Goal: Task Accomplishment & Management: Use online tool/utility

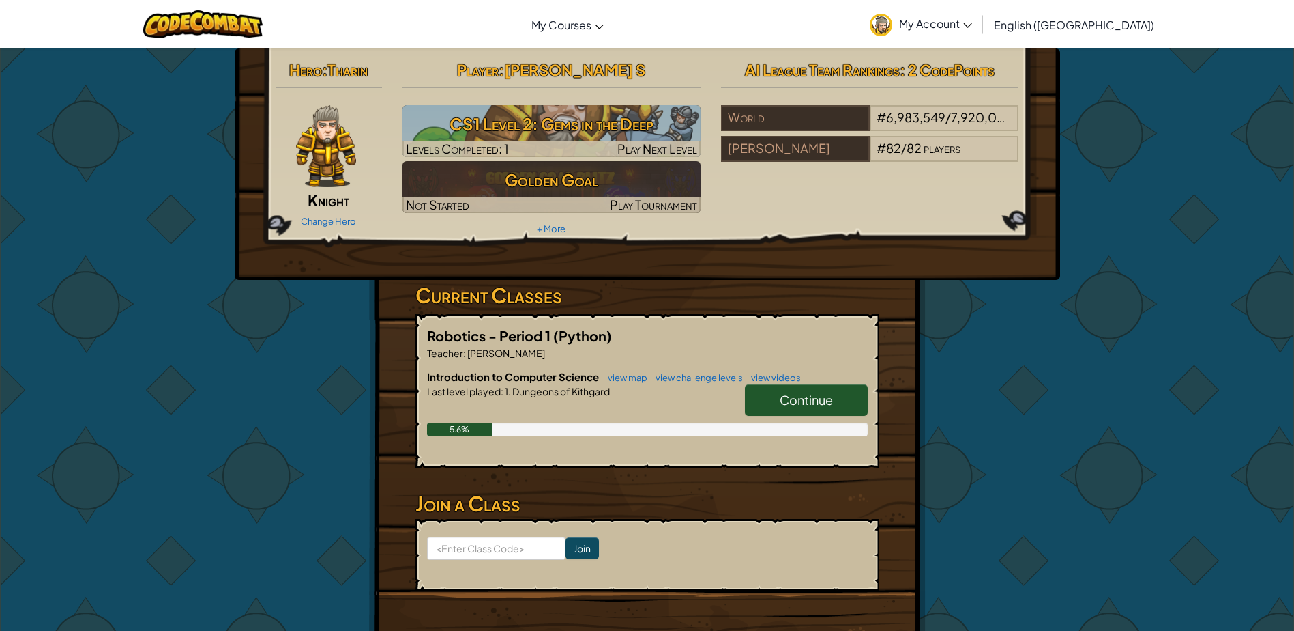
click at [786, 395] on span "Continue" at bounding box center [806, 400] width 53 height 16
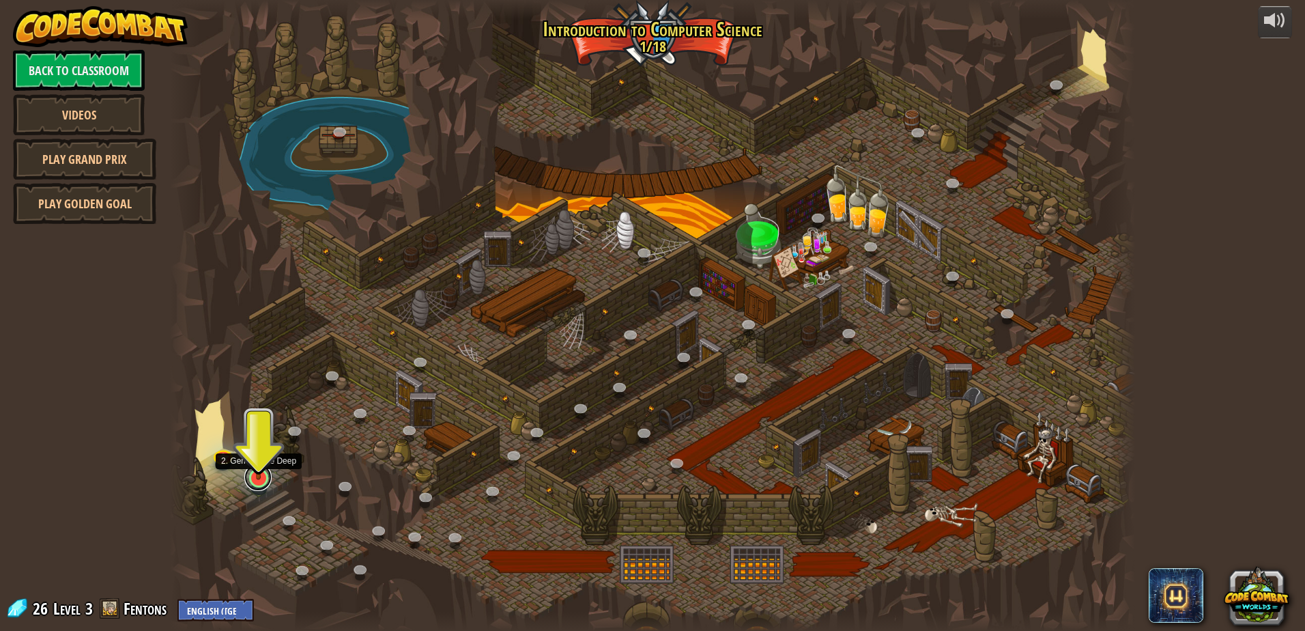
click at [259, 485] on link at bounding box center [257, 476] width 27 height 27
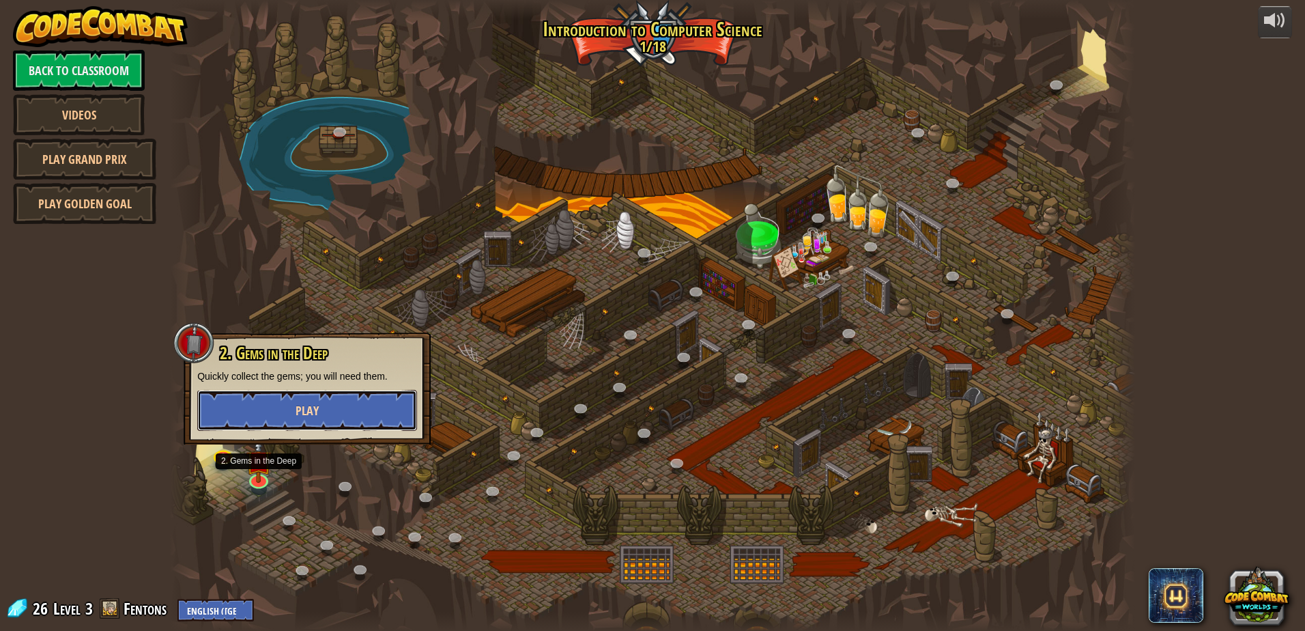
click at [319, 395] on button "Play" at bounding box center [307, 410] width 220 height 41
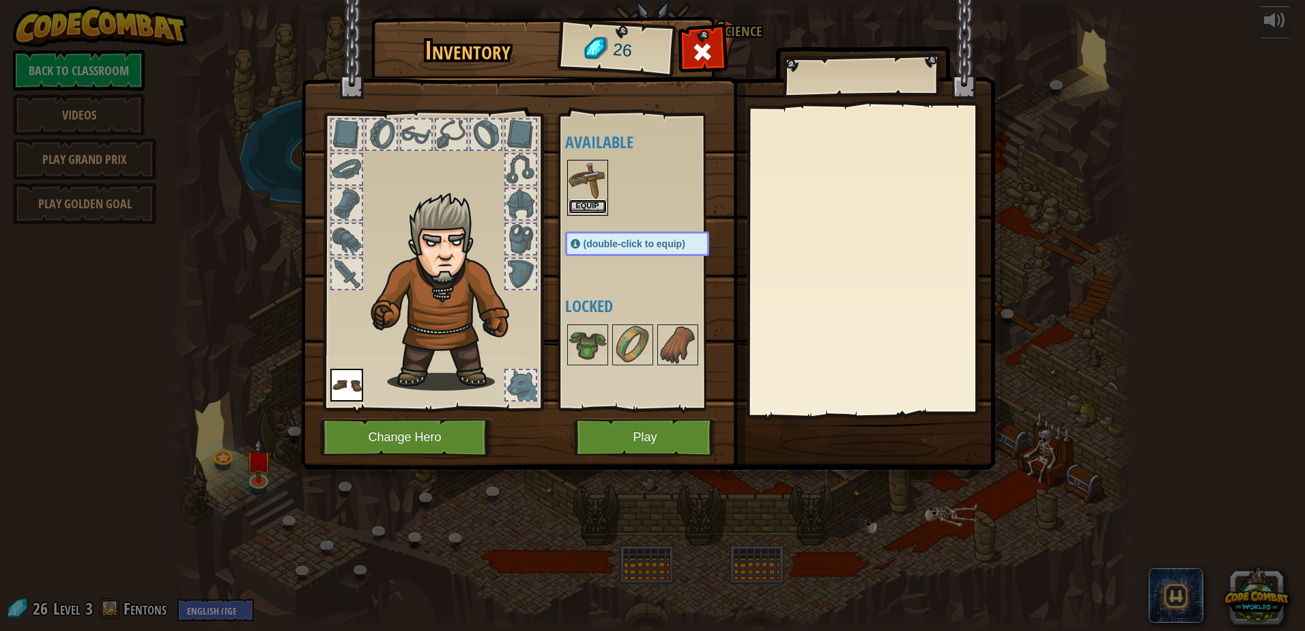
click at [590, 203] on button "Equip" at bounding box center [587, 206] width 38 height 14
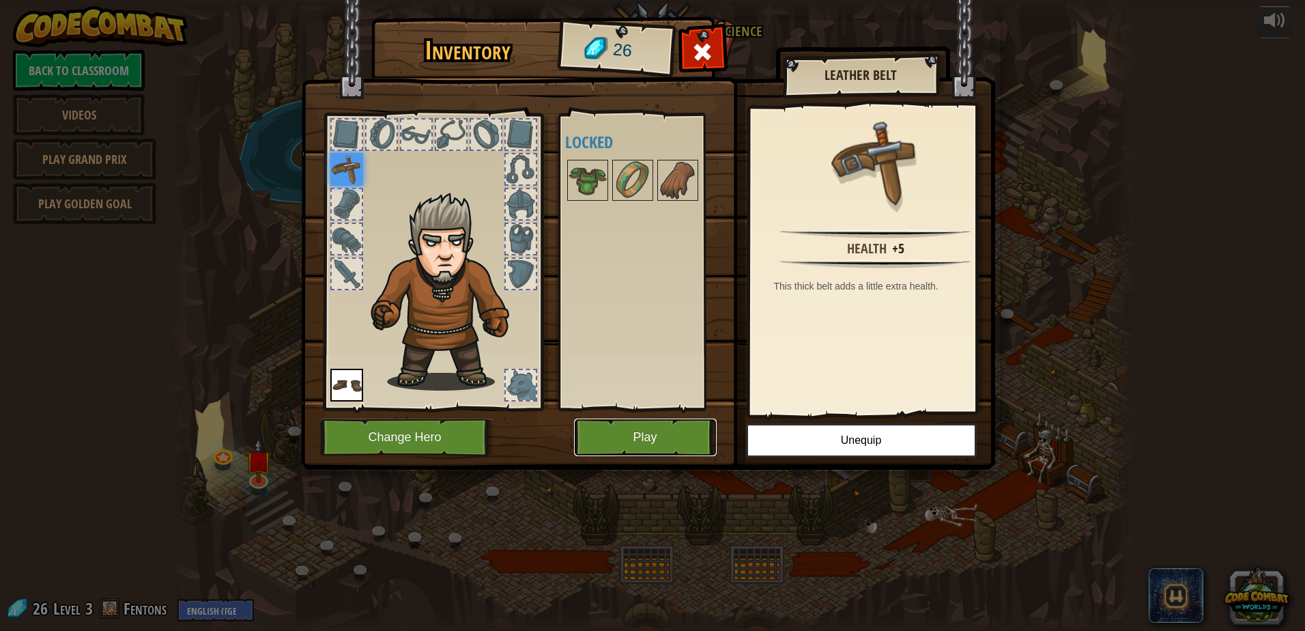
click at [613, 433] on button "Play" at bounding box center [645, 437] width 143 height 38
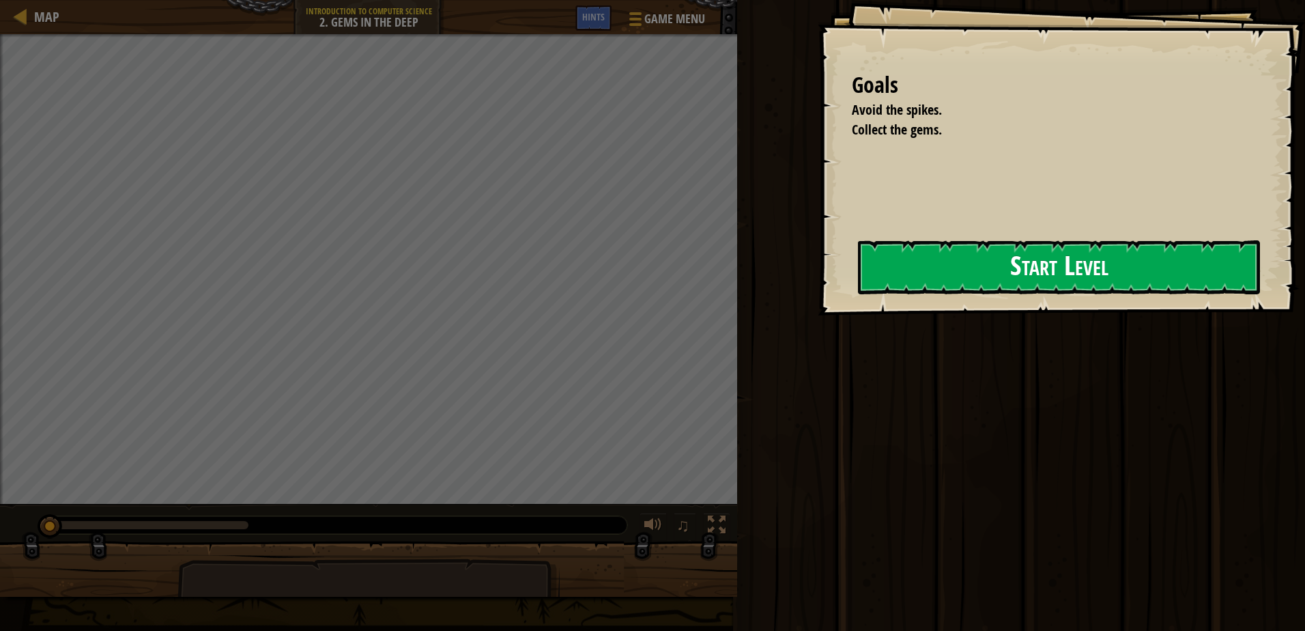
click at [978, 286] on button "Start Level" at bounding box center [1059, 267] width 402 height 54
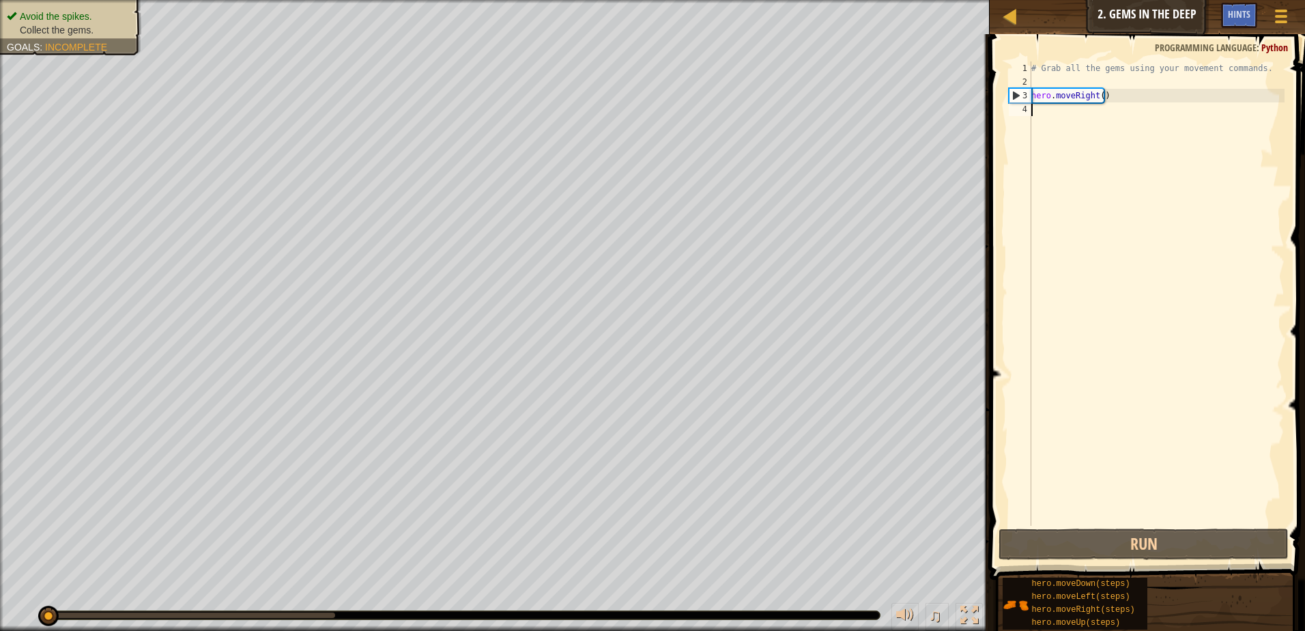
click at [1100, 100] on div "# Grab all the gems using your movement commands. hero . moveRight ( )" at bounding box center [1156, 306] width 256 height 491
type textarea "hero.moveRight(2)"
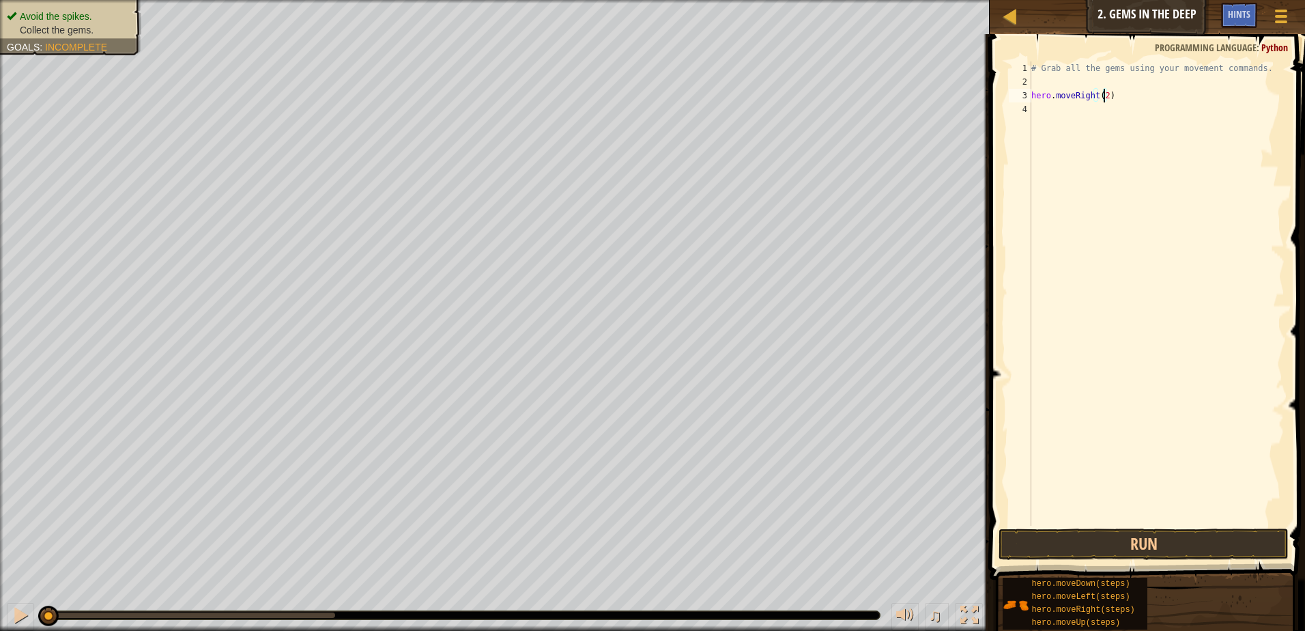
click at [1064, 119] on div "# Grab all the gems using your movement commands. hero . moveRight ( 2 )" at bounding box center [1156, 306] width 256 height 491
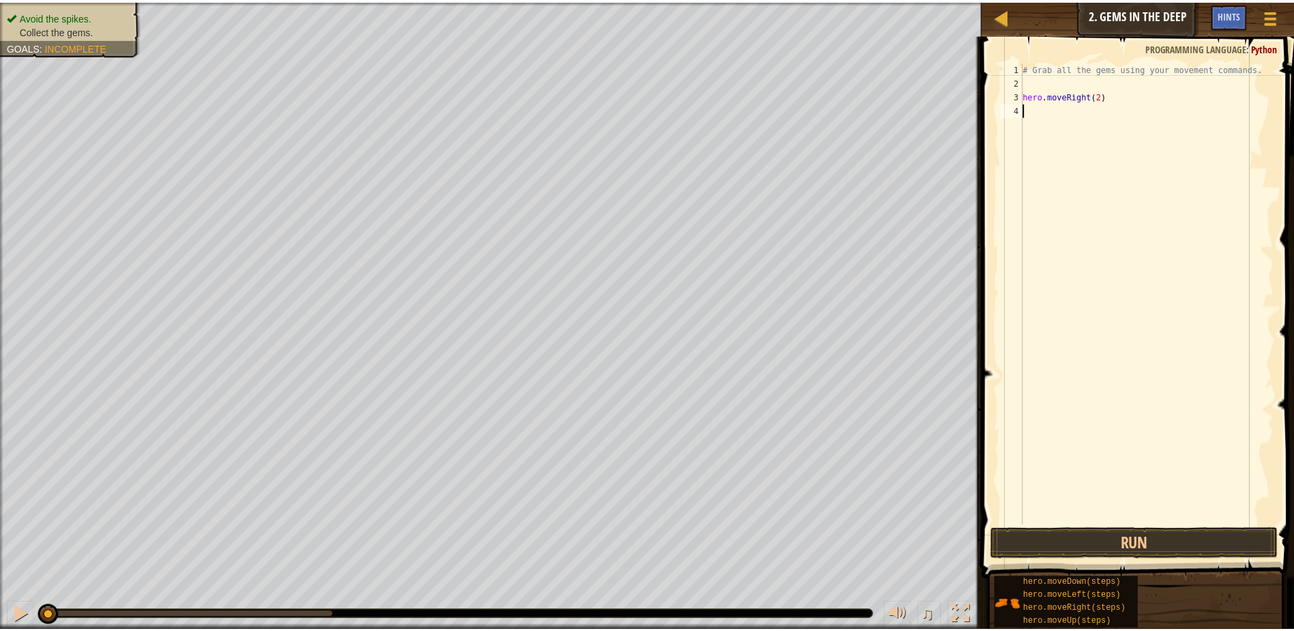
scroll to position [6, 0]
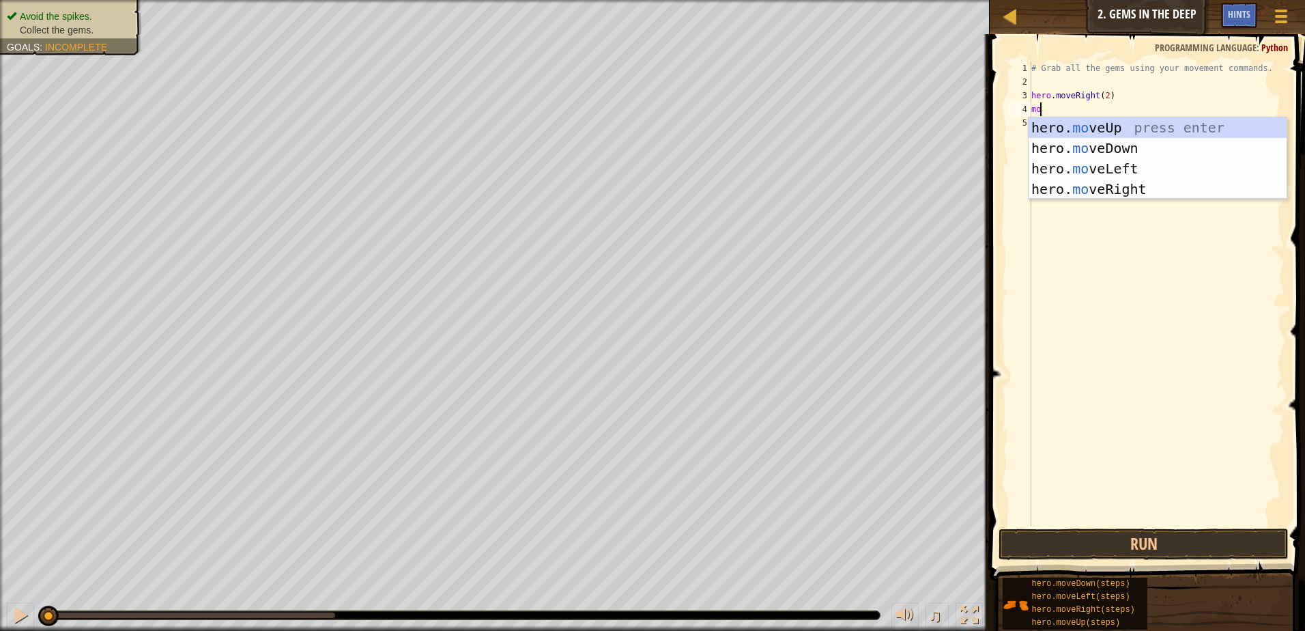
type textarea "mo"
click at [1073, 128] on div "hero. mo veUp press enter hero. mo veDown press enter hero. mo veLeft press ent…" at bounding box center [1157, 178] width 258 height 123
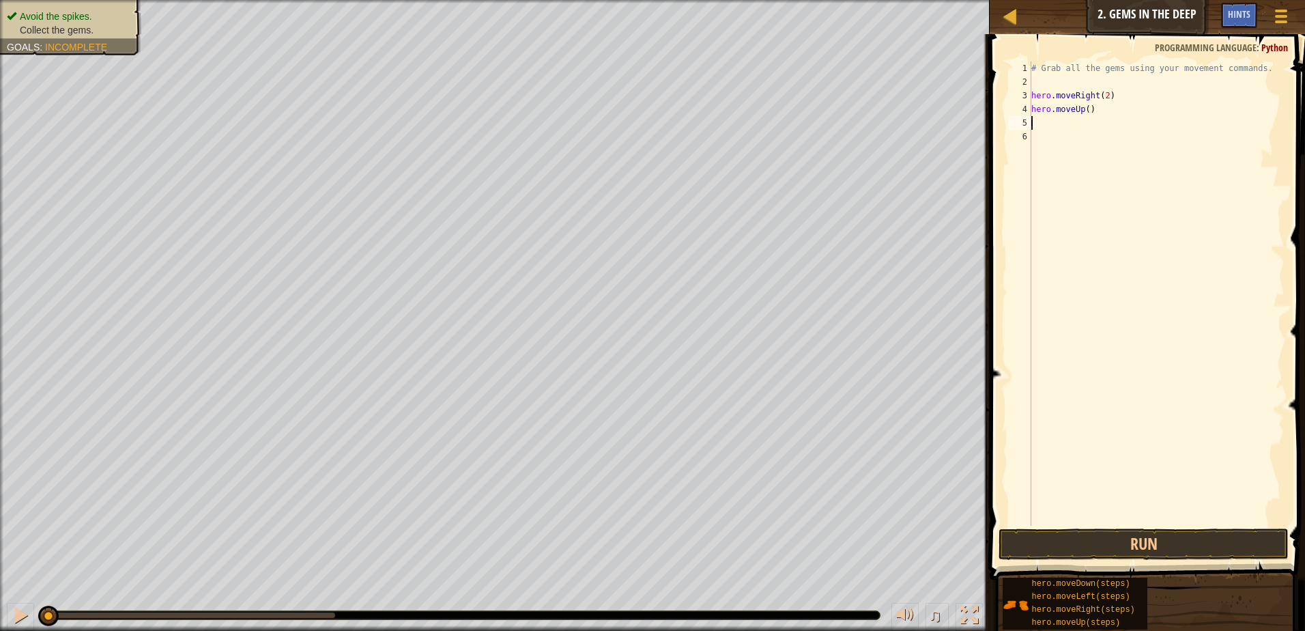
type textarea "m"
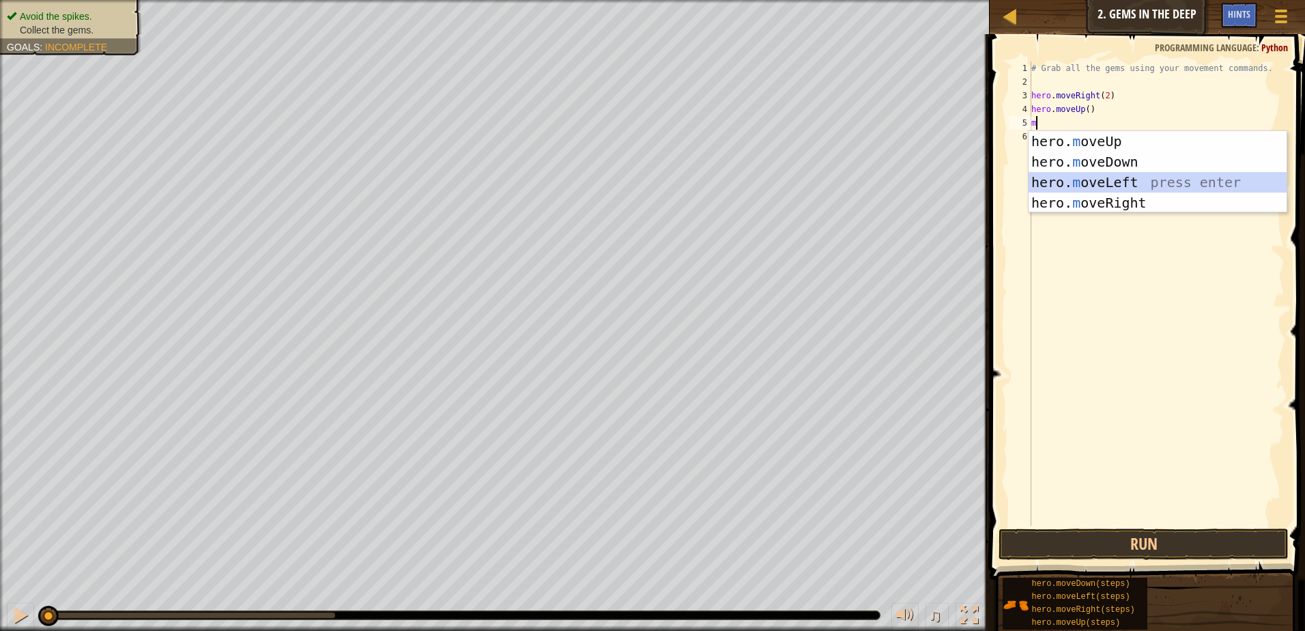
click at [1056, 186] on div "hero. m oveUp press enter hero. m oveDown press enter hero. m oveLeft press ent…" at bounding box center [1157, 192] width 258 height 123
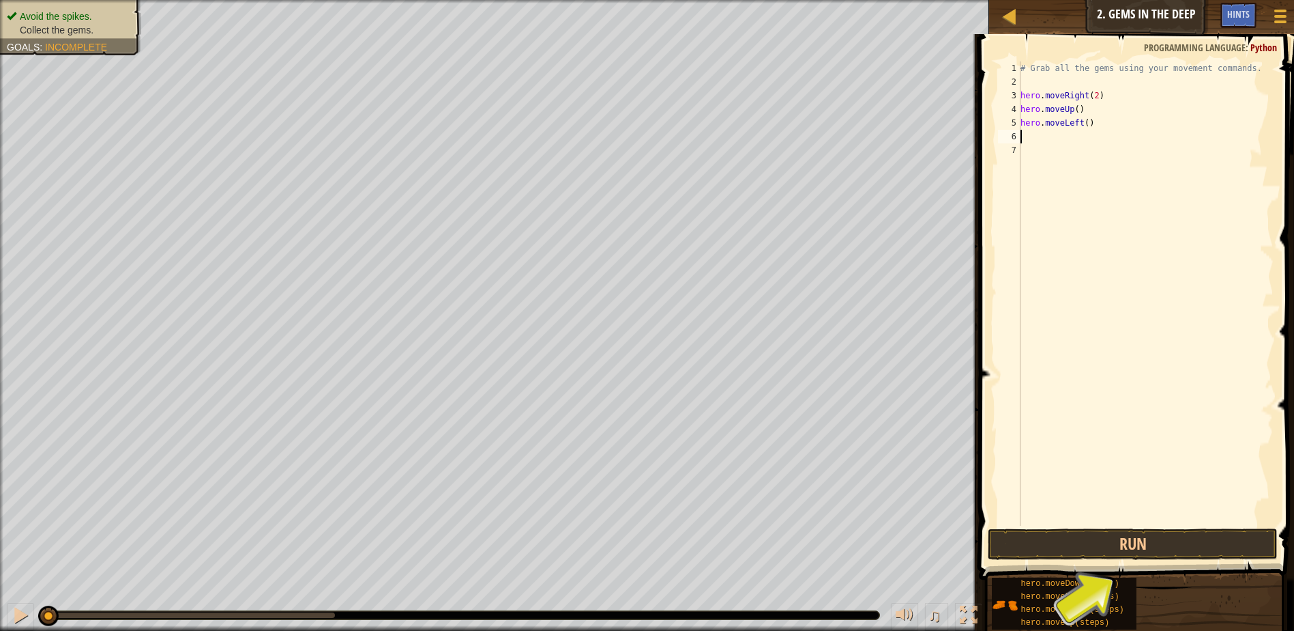
type textarea "m"
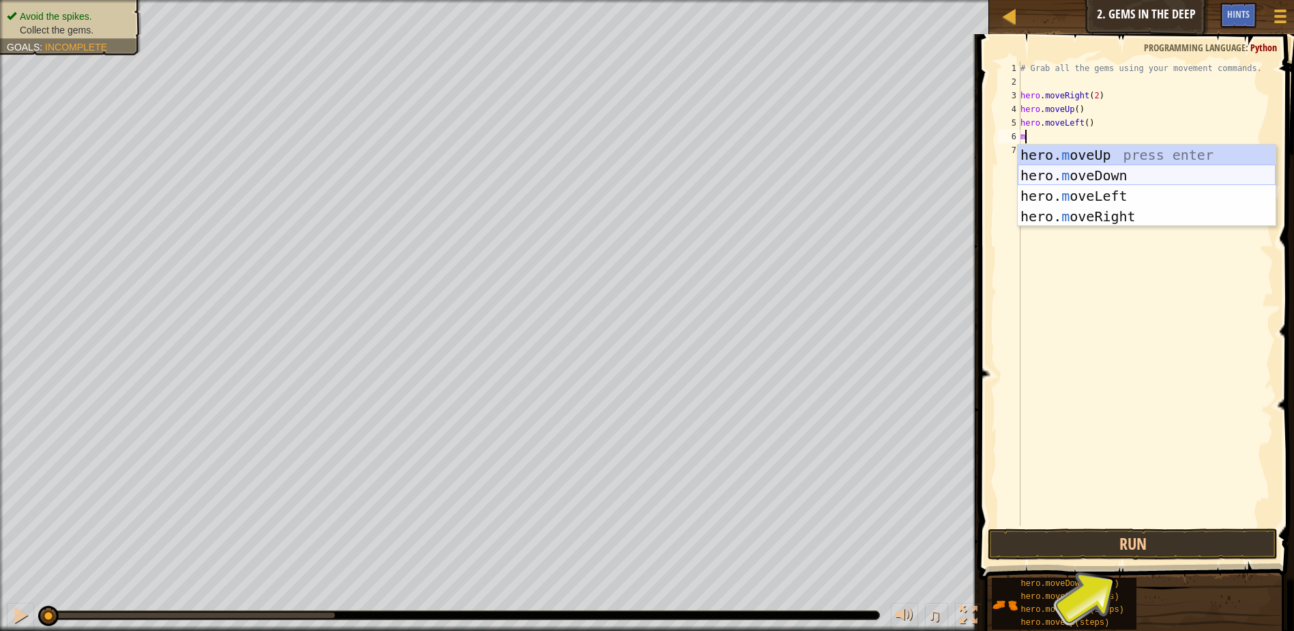
click at [1099, 172] on div "hero. m oveUp press enter hero. m oveDown press enter hero. m oveLeft press ent…" at bounding box center [1147, 206] width 258 height 123
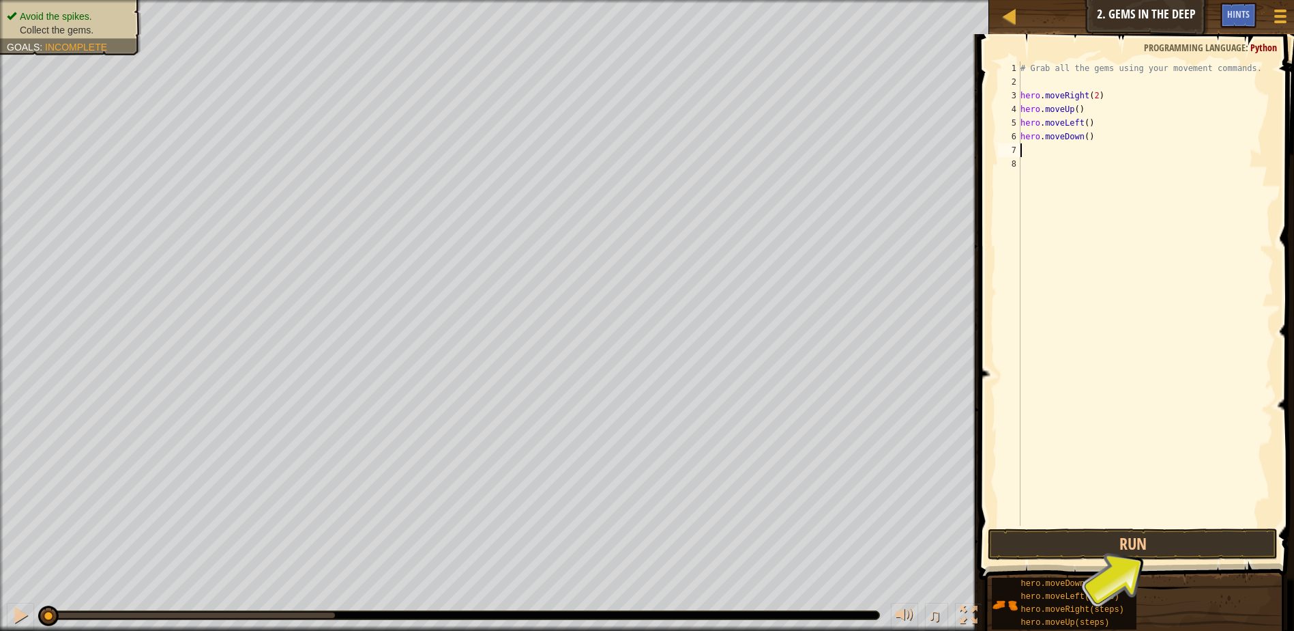
click at [1083, 140] on div "# Grab all the gems using your movement commands. hero . moveRight ( 2 ) hero .…" at bounding box center [1146, 306] width 256 height 491
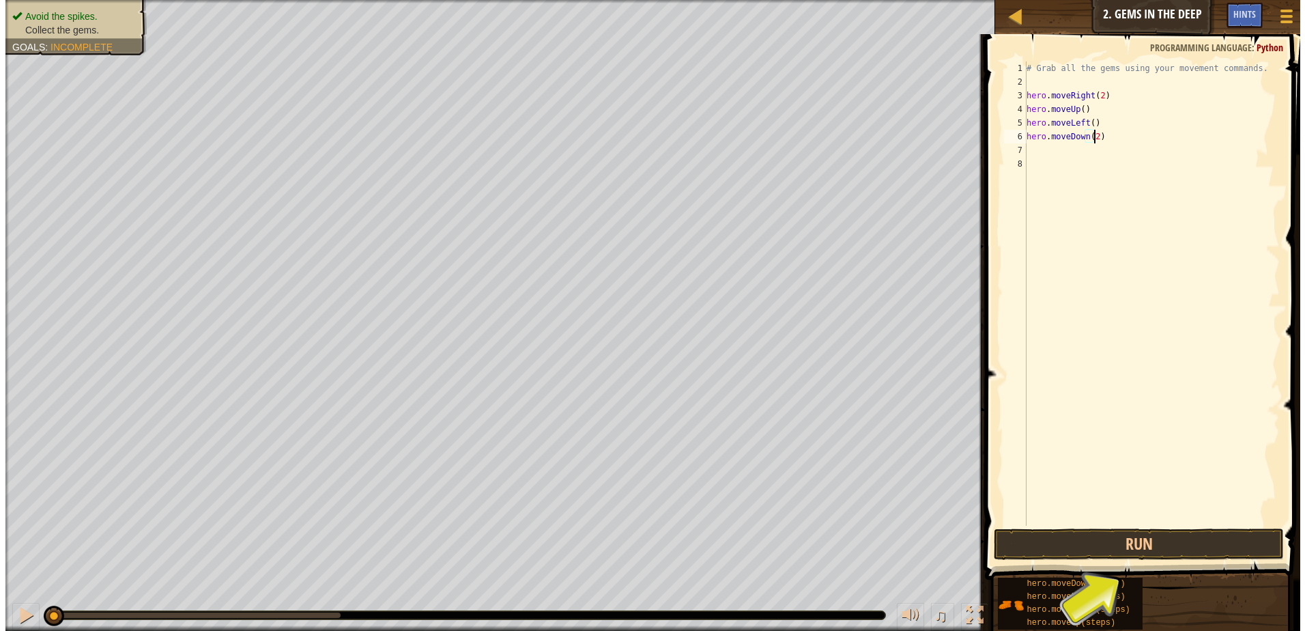
scroll to position [6, 5]
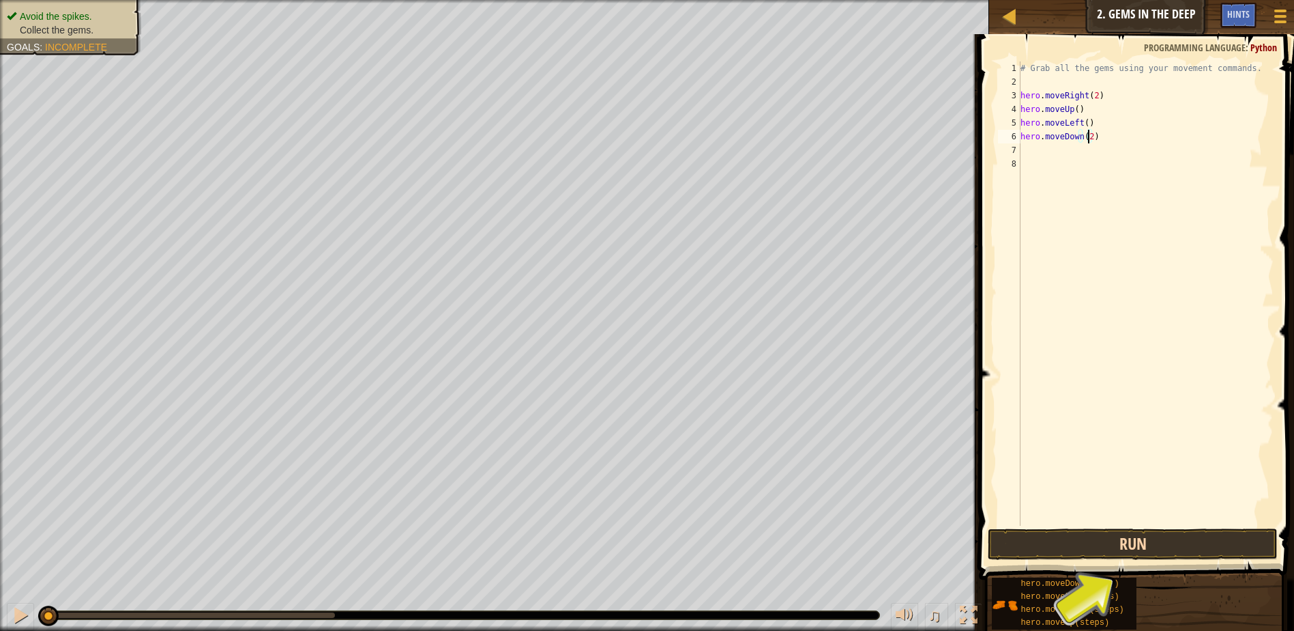
type textarea "hero.moveDown(2)"
click at [1088, 547] on button "Run" at bounding box center [1133, 543] width 290 height 31
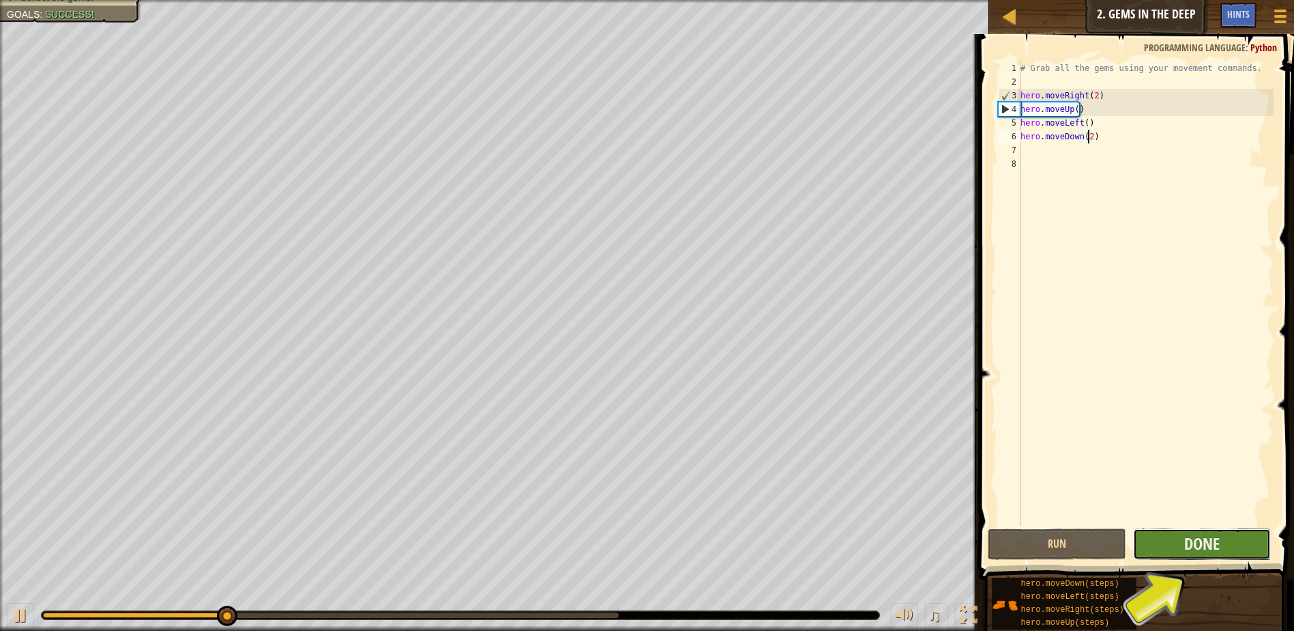
click at [1180, 546] on button "Done" at bounding box center [1202, 543] width 139 height 31
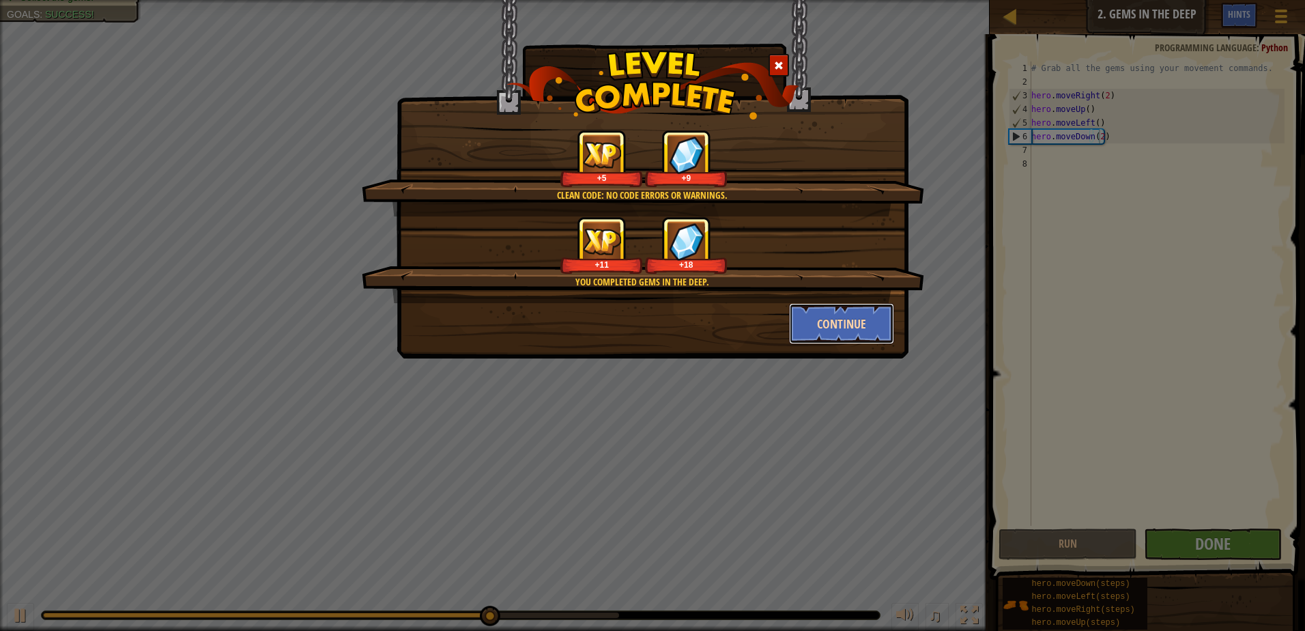
click at [822, 319] on button "Continue" at bounding box center [842, 323] width 106 height 41
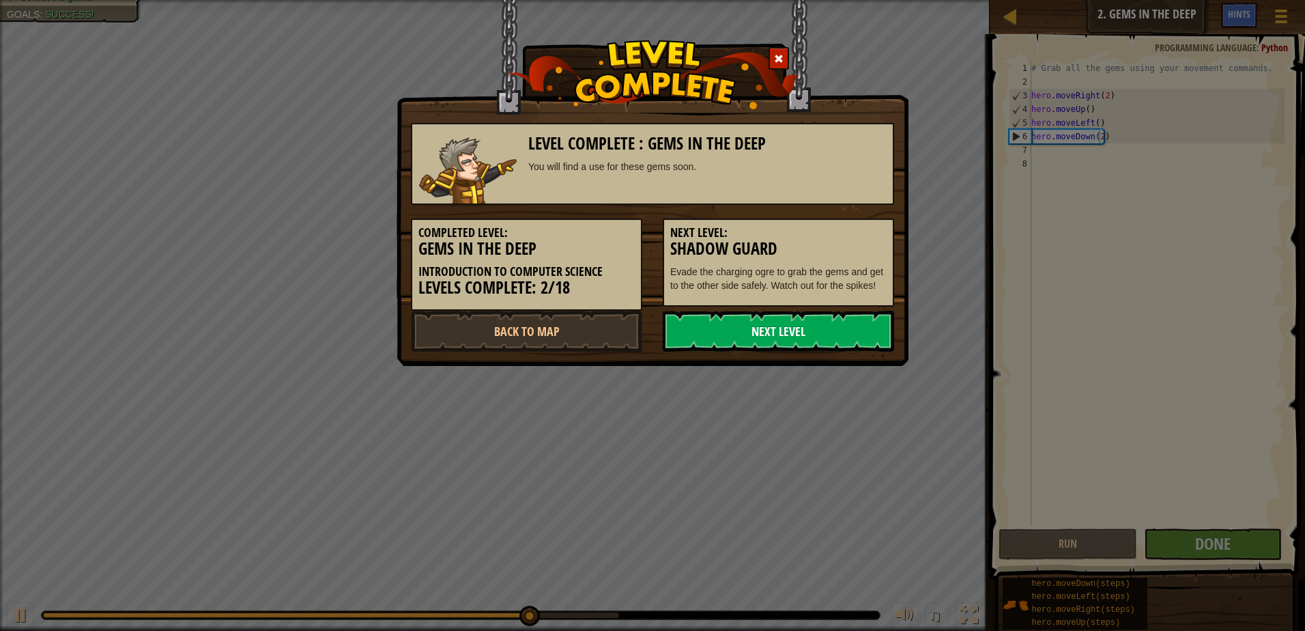
click at [716, 332] on link "Next Level" at bounding box center [778, 330] width 231 height 41
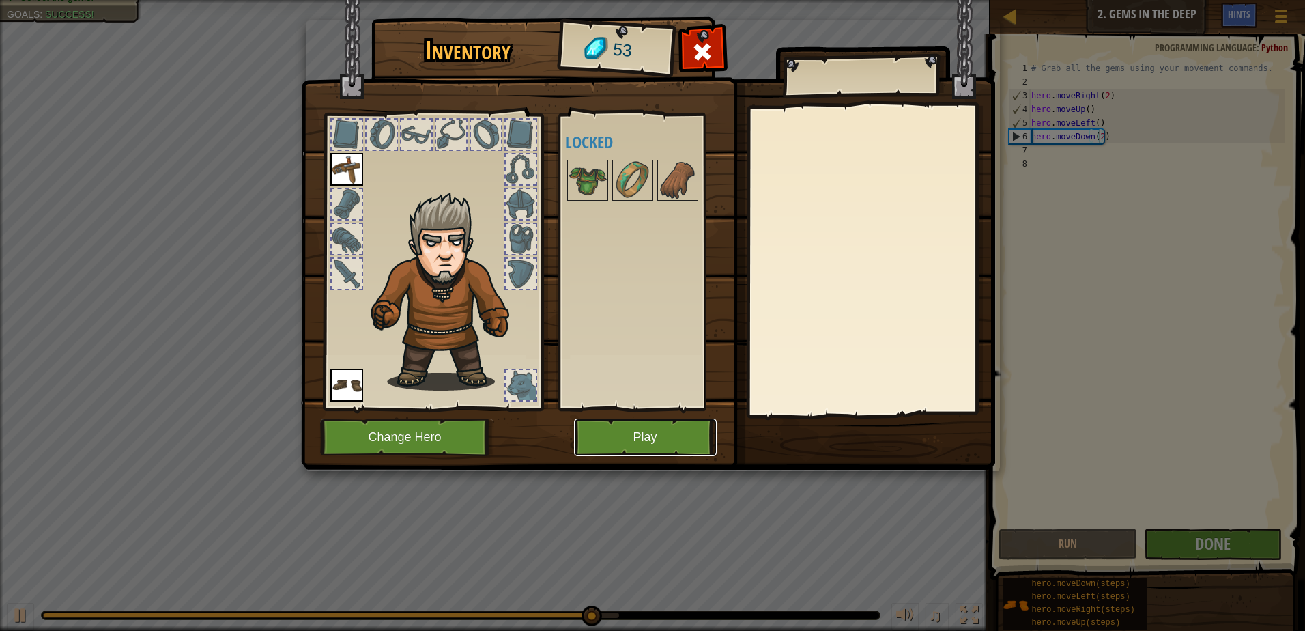
click at [661, 453] on button "Play" at bounding box center [645, 437] width 143 height 38
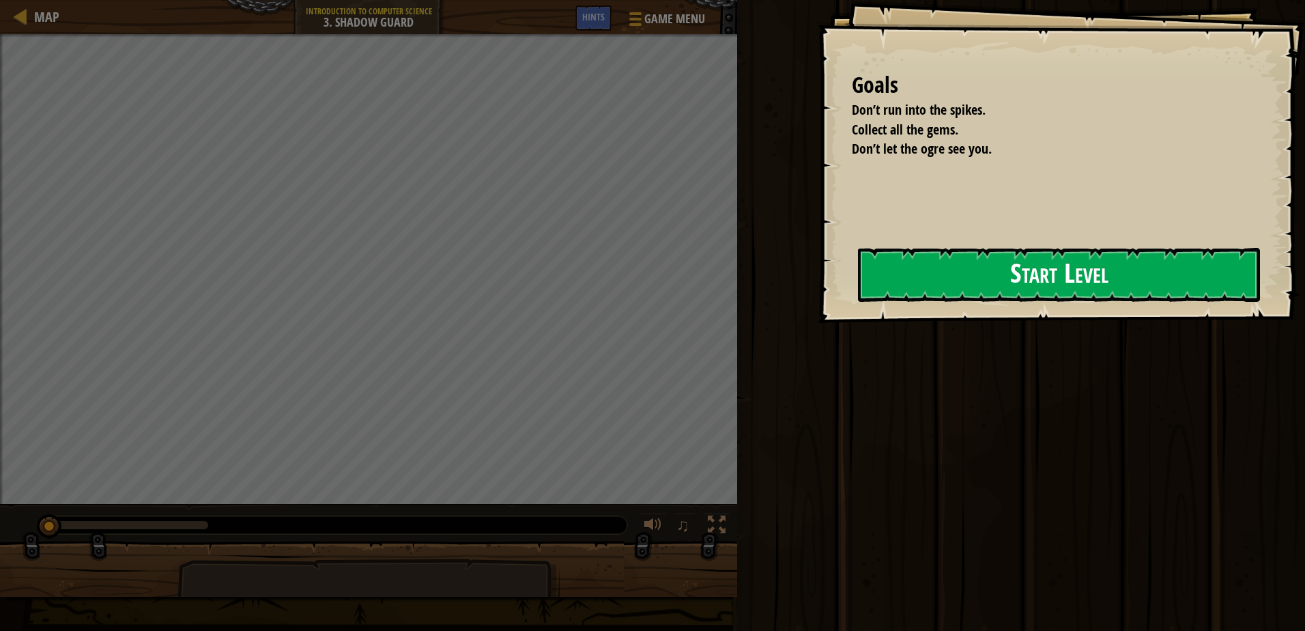
click at [954, 294] on button "Start Level" at bounding box center [1059, 275] width 402 height 54
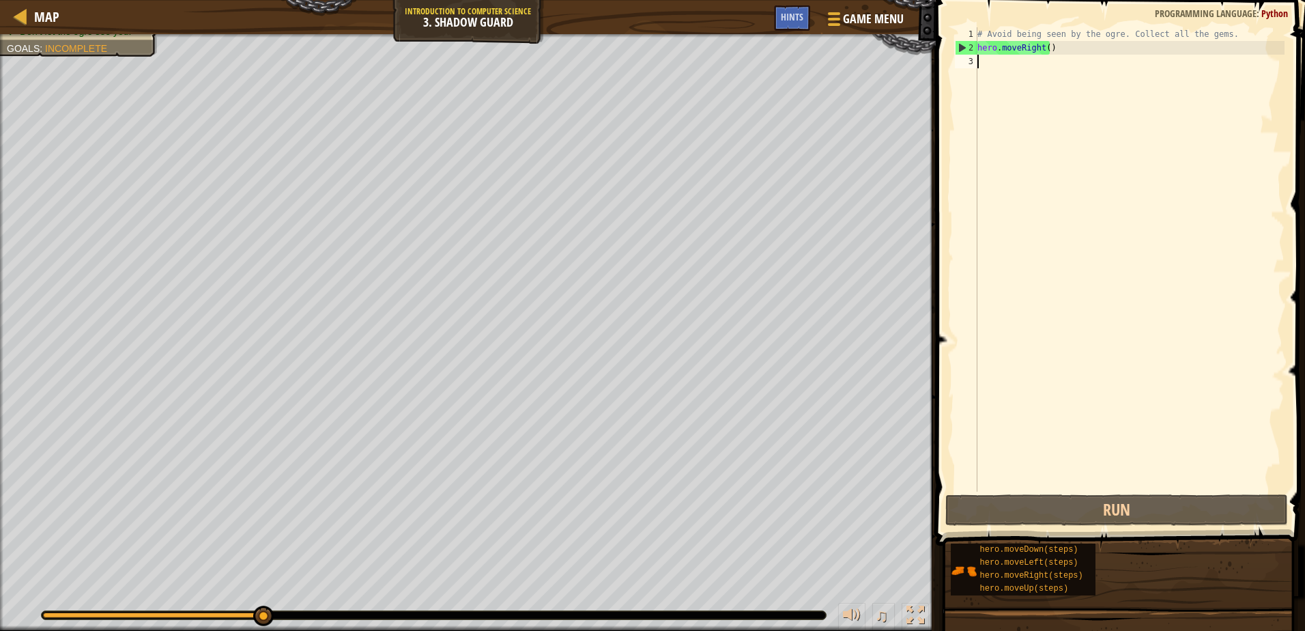
click at [1059, 63] on div "# Avoid being seen by the ogre. Collect all the gems. hero . moveRight ( )" at bounding box center [1129, 272] width 310 height 491
type textarea "u"
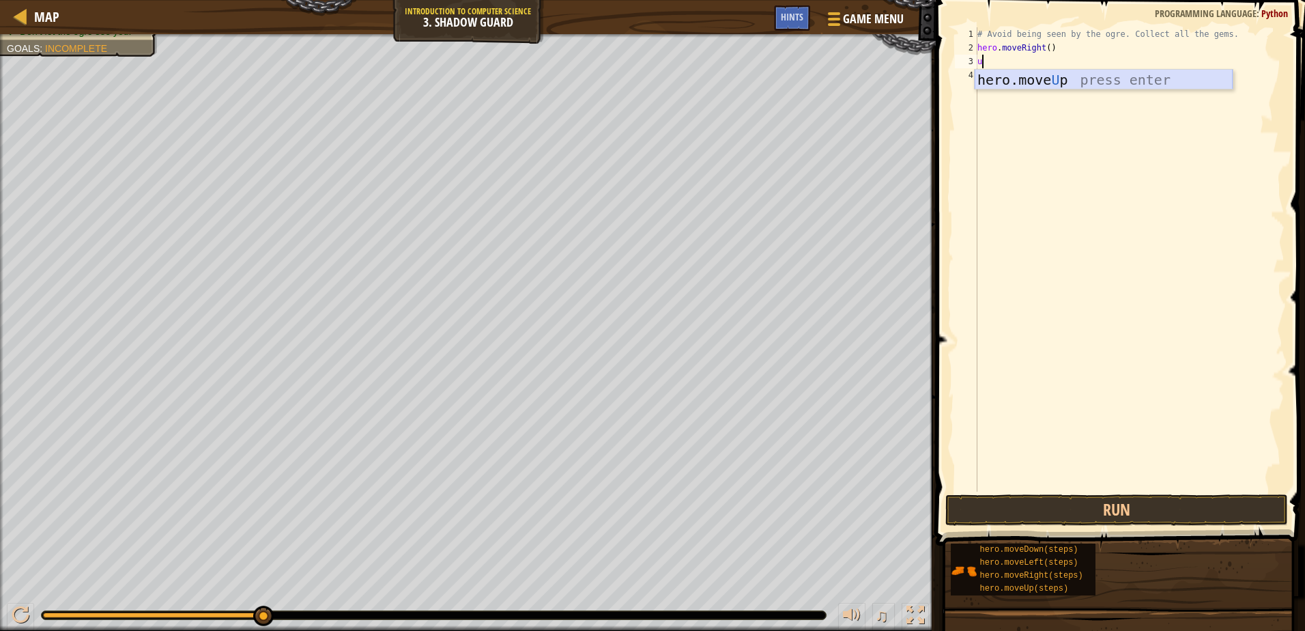
click at [1033, 88] on div "hero.move U p press enter" at bounding box center [1103, 100] width 258 height 61
type textarea "r"
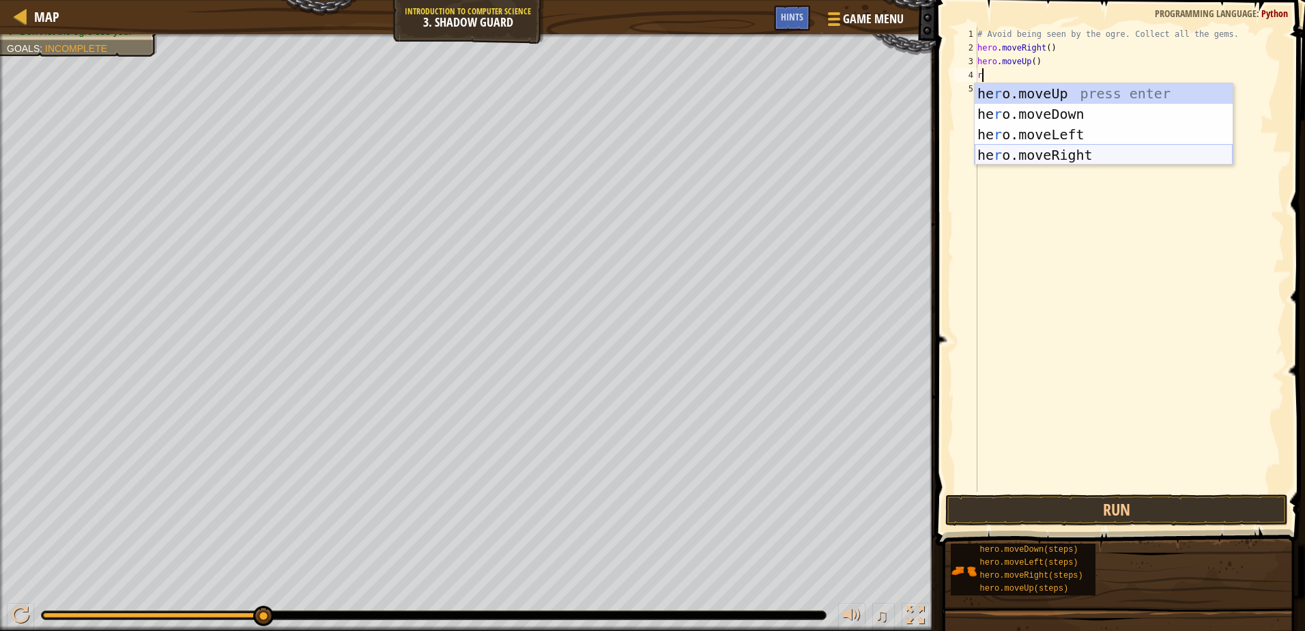
click at [1062, 158] on div "he r o.moveUp press enter he r o.moveDown press enter he r o.moveLeft press ent…" at bounding box center [1103, 144] width 258 height 123
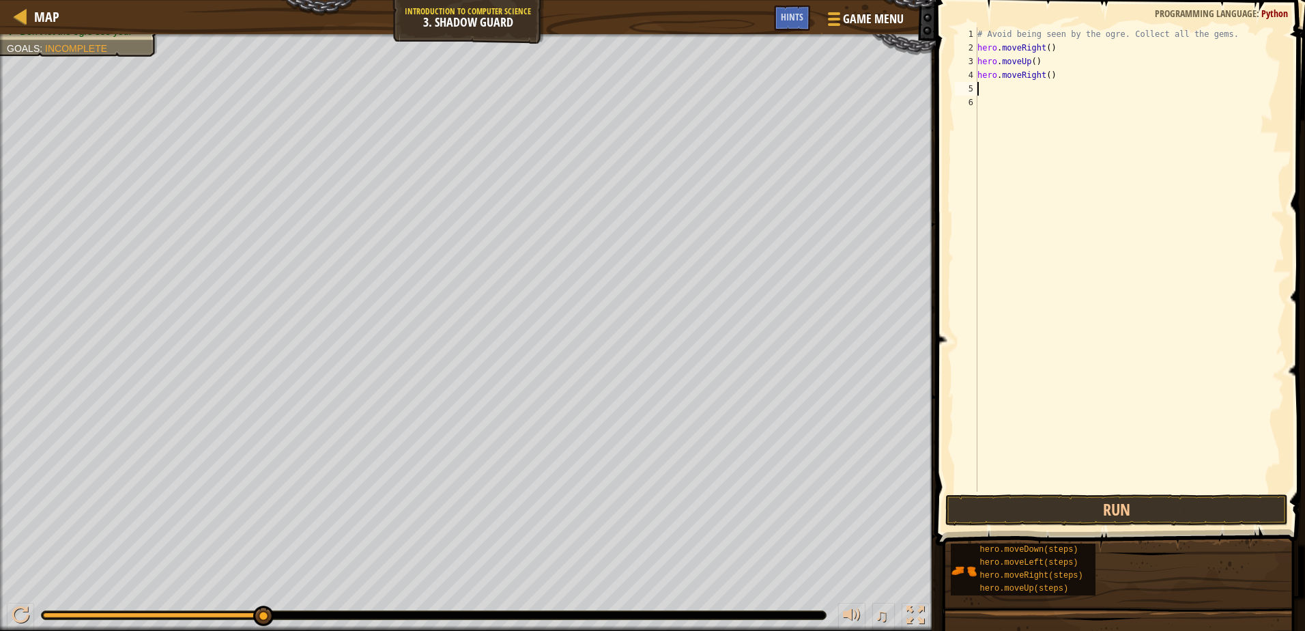
type textarea "d"
click at [1014, 104] on div "hero.[PERSON_NAME] own press enter" at bounding box center [1103, 127] width 258 height 61
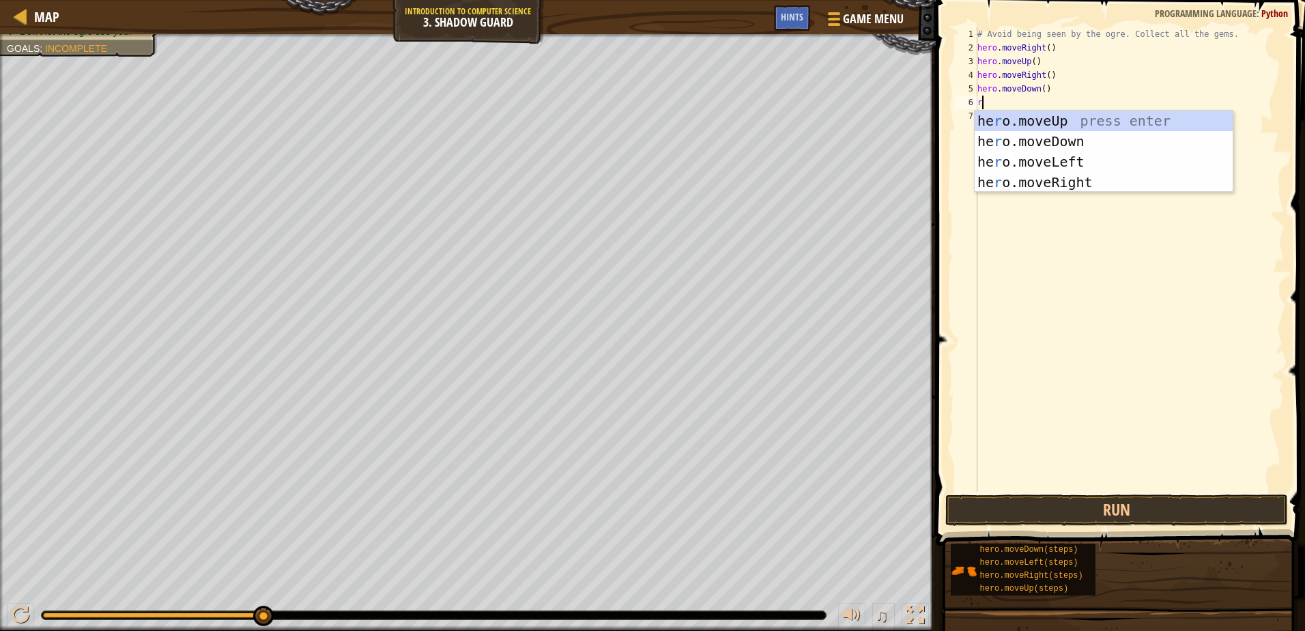
type textarea "r"
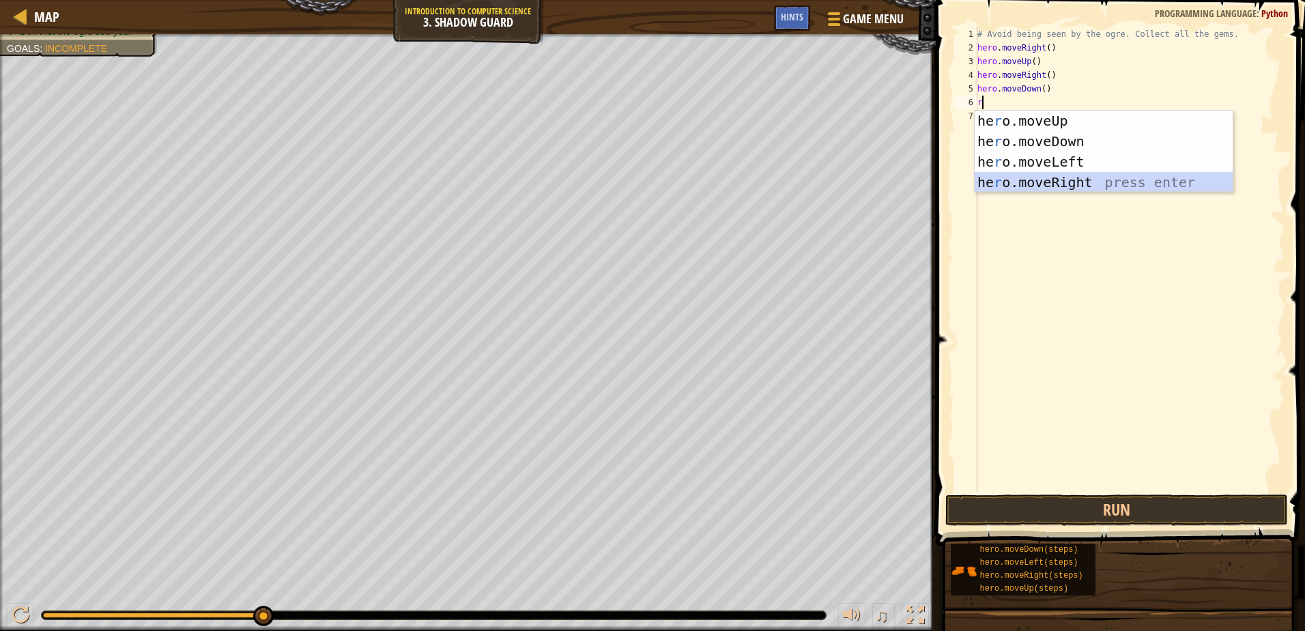
click at [1015, 183] on div "he r o.moveUp press enter he r o.moveDown press enter he r o.moveLeft press ent…" at bounding box center [1103, 172] width 258 height 123
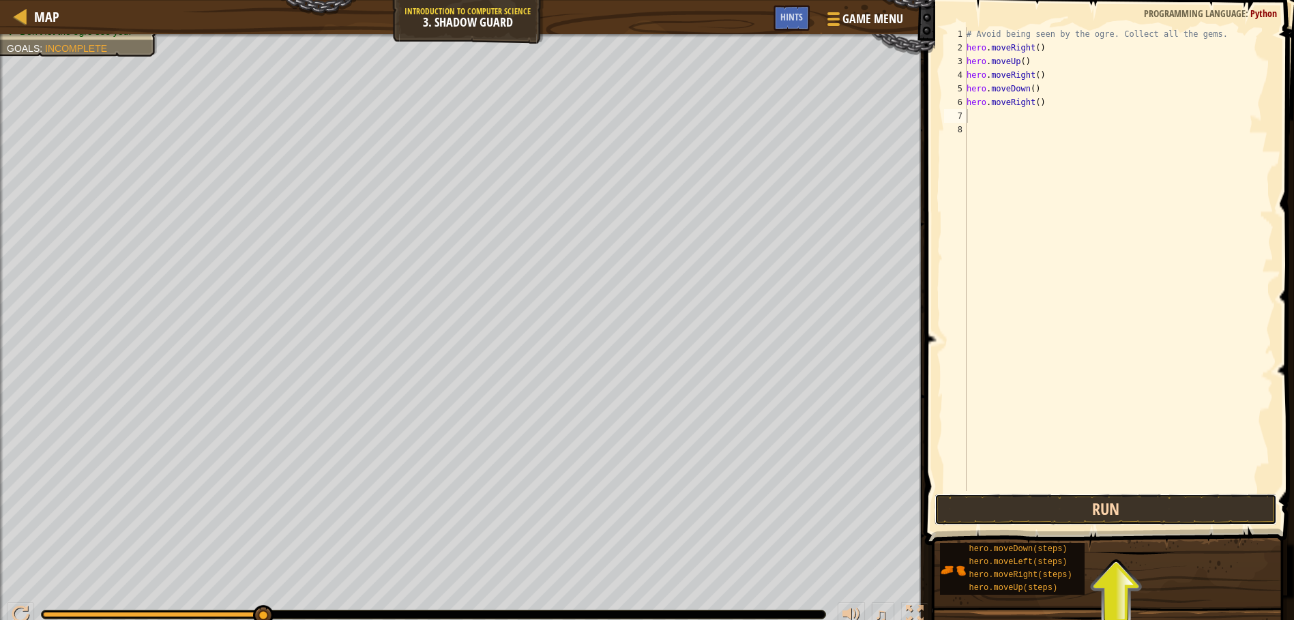
click at [1069, 513] on button "Run" at bounding box center [1106, 509] width 342 height 31
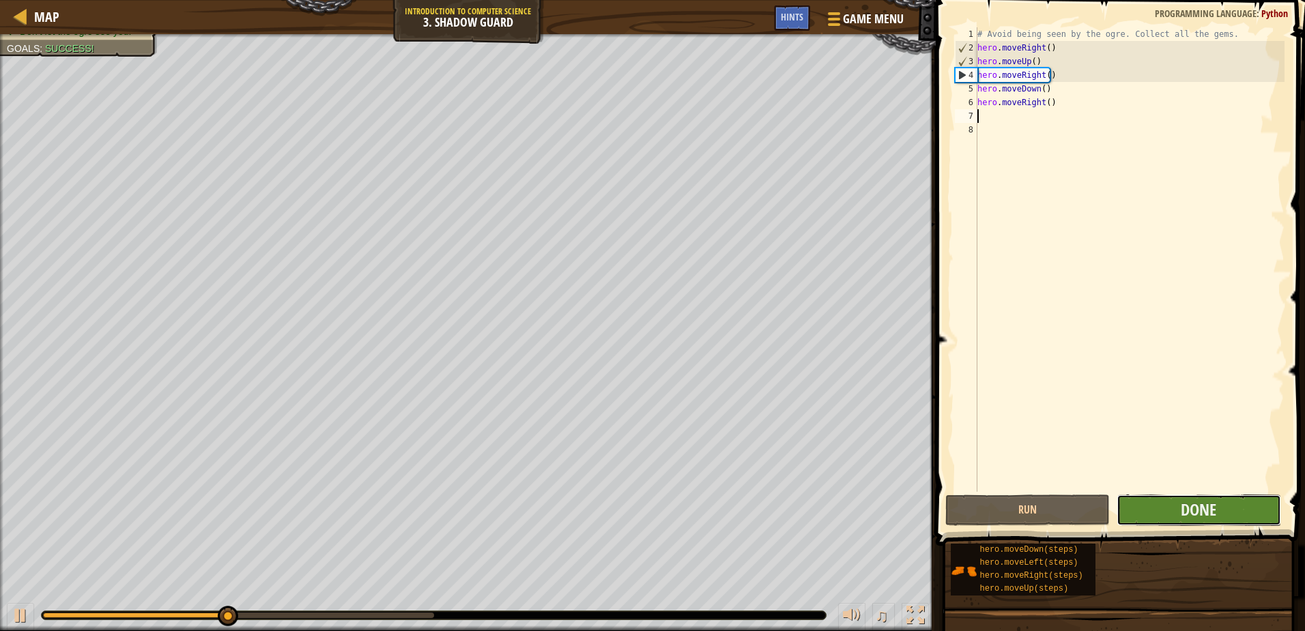
click at [1175, 503] on button "Done" at bounding box center [1198, 509] width 164 height 31
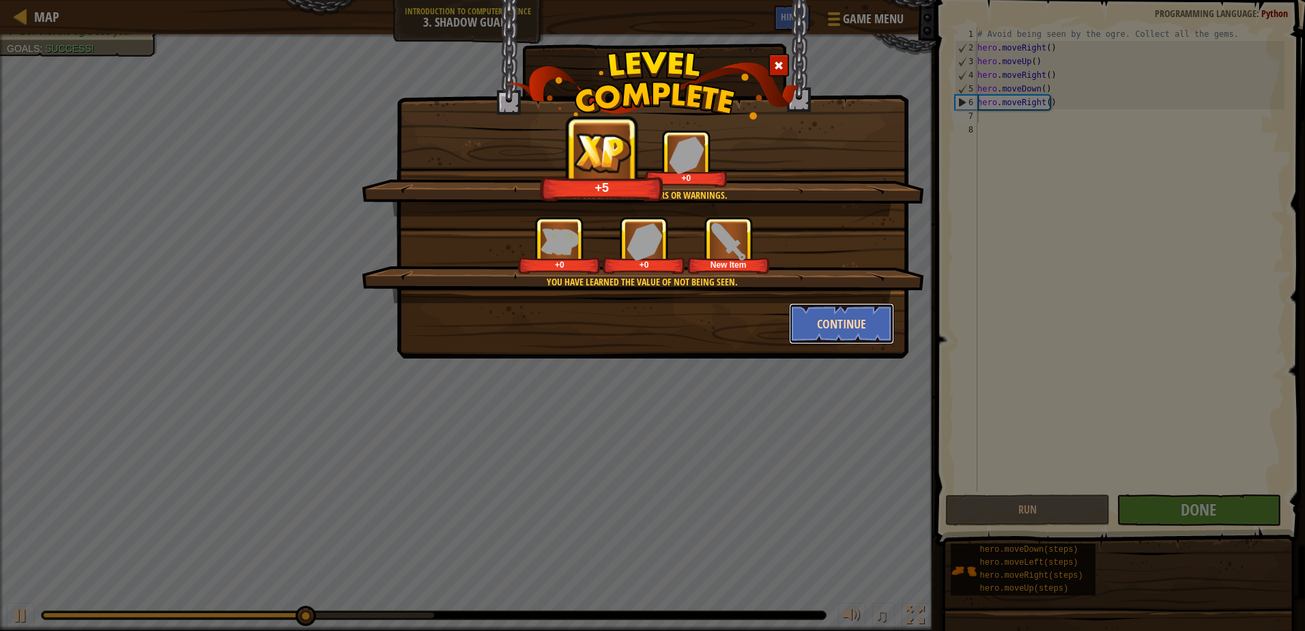
click at [837, 330] on button "Continue" at bounding box center [842, 323] width 106 height 41
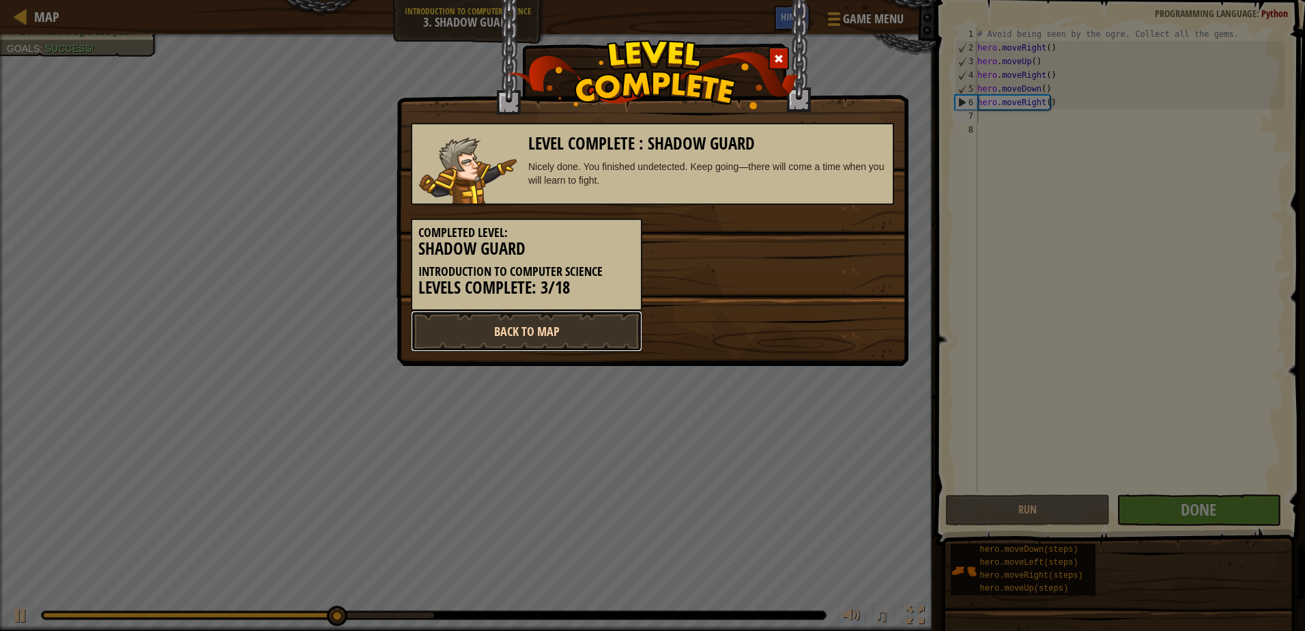
click at [612, 340] on link "Back to Map" at bounding box center [526, 330] width 231 height 41
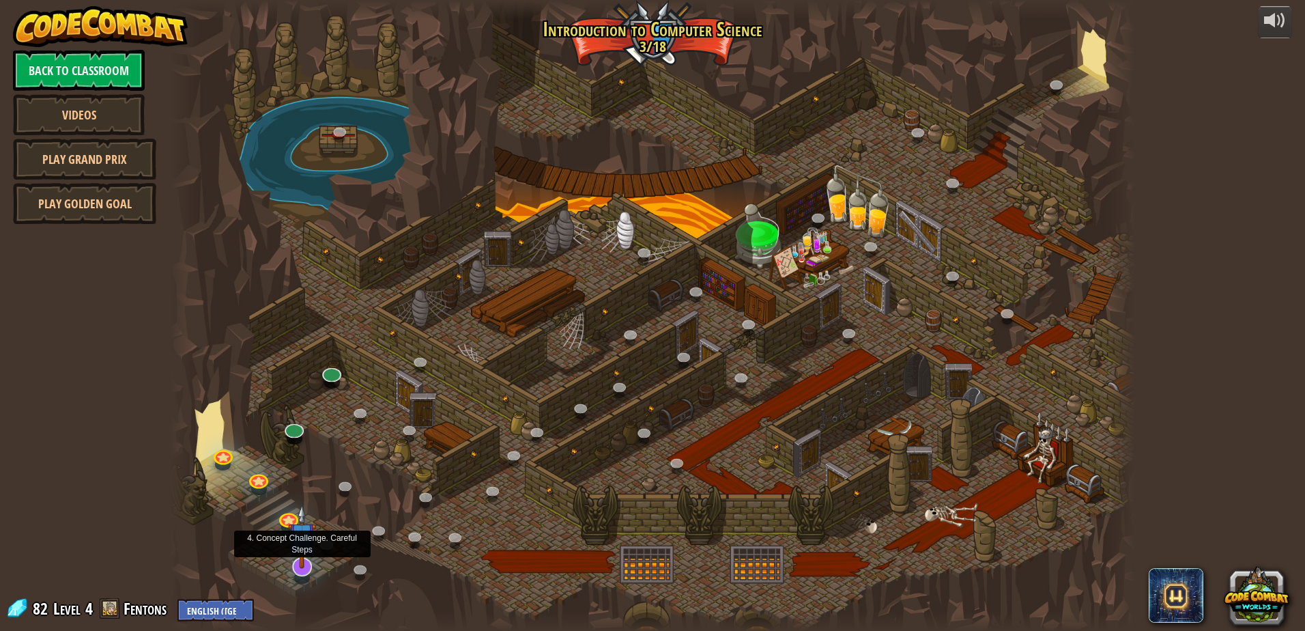
click at [297, 565] on img at bounding box center [302, 536] width 28 height 65
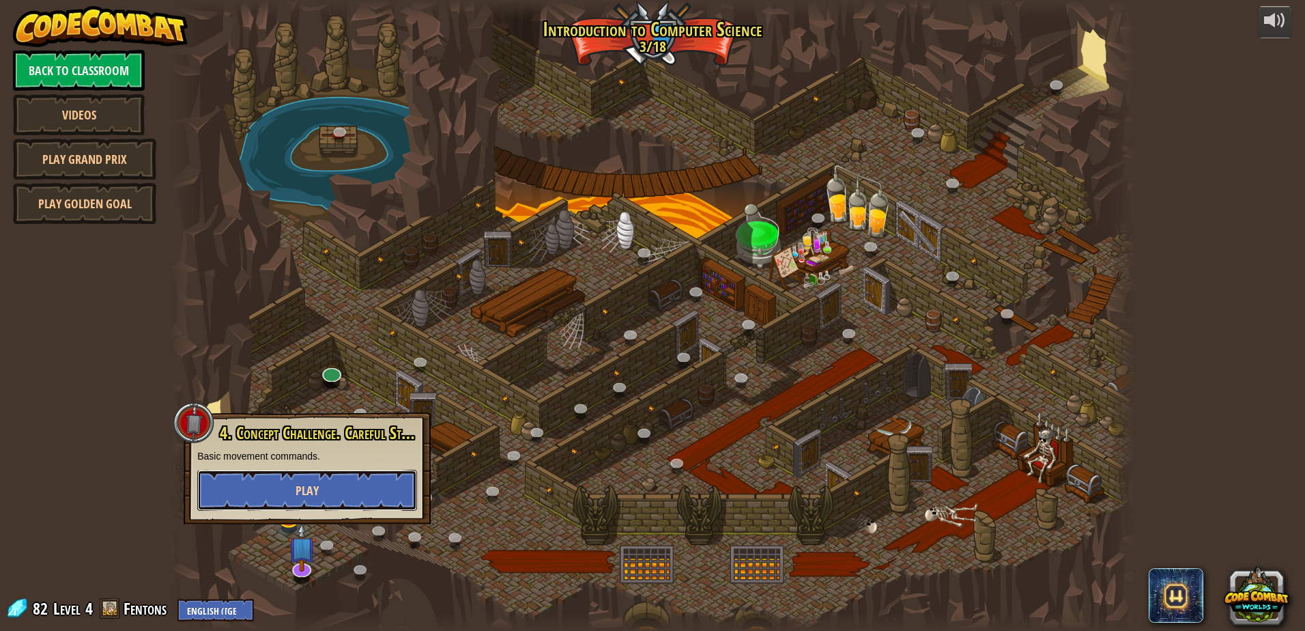
click at [359, 502] on button "Play" at bounding box center [307, 489] width 220 height 41
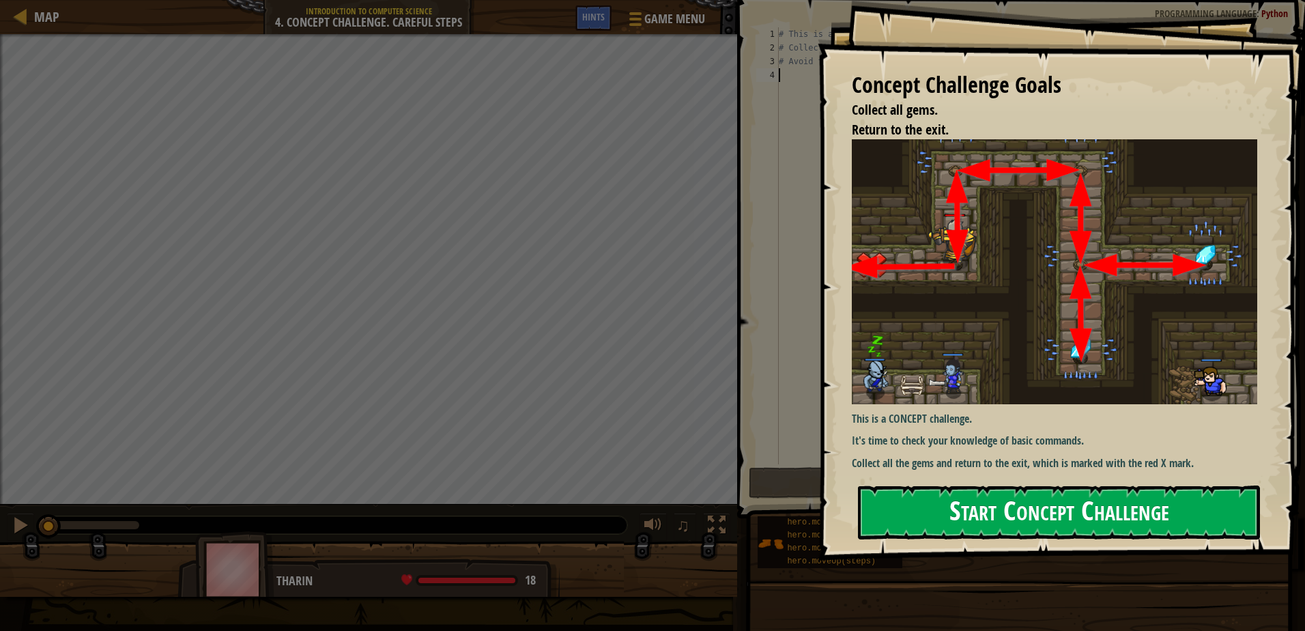
click at [1073, 517] on button "Start Concept Challenge" at bounding box center [1059, 512] width 402 height 54
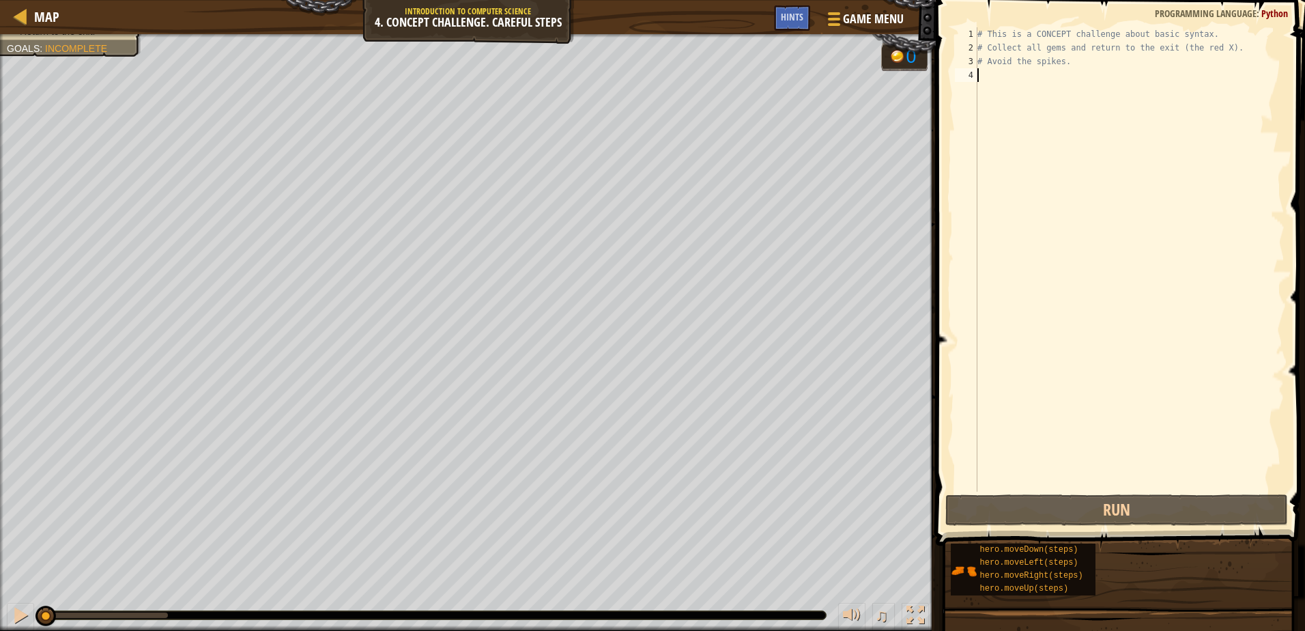
type textarea "u"
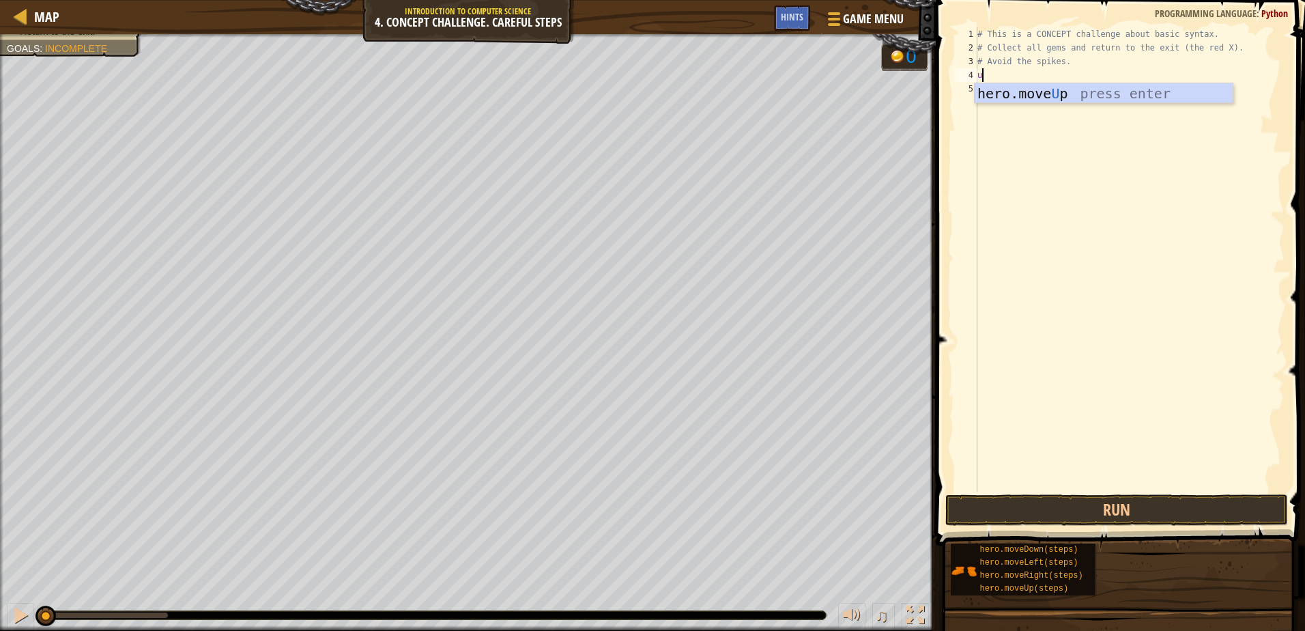
scroll to position [6, 0]
click at [1047, 97] on div "hero.move U p press enter" at bounding box center [1103, 113] width 258 height 61
type textarea "r"
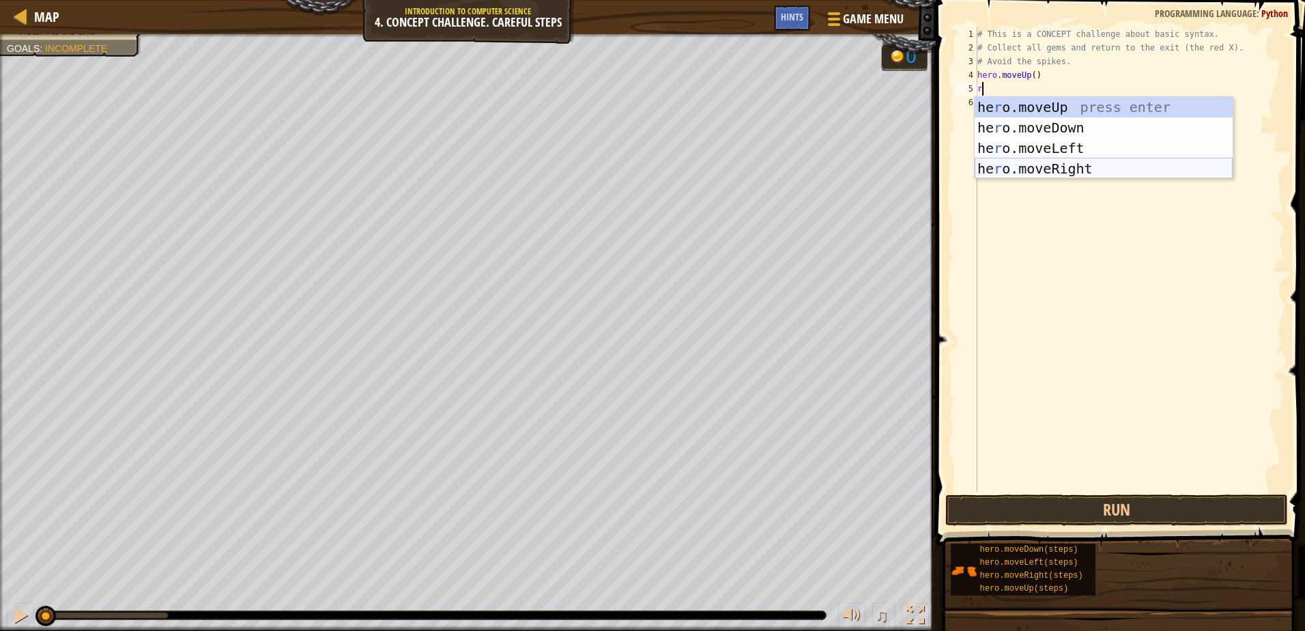
click at [1075, 169] on div "he r o.moveUp press enter he r o.moveDown press enter he r o.moveLeft press ent…" at bounding box center [1103, 158] width 258 height 123
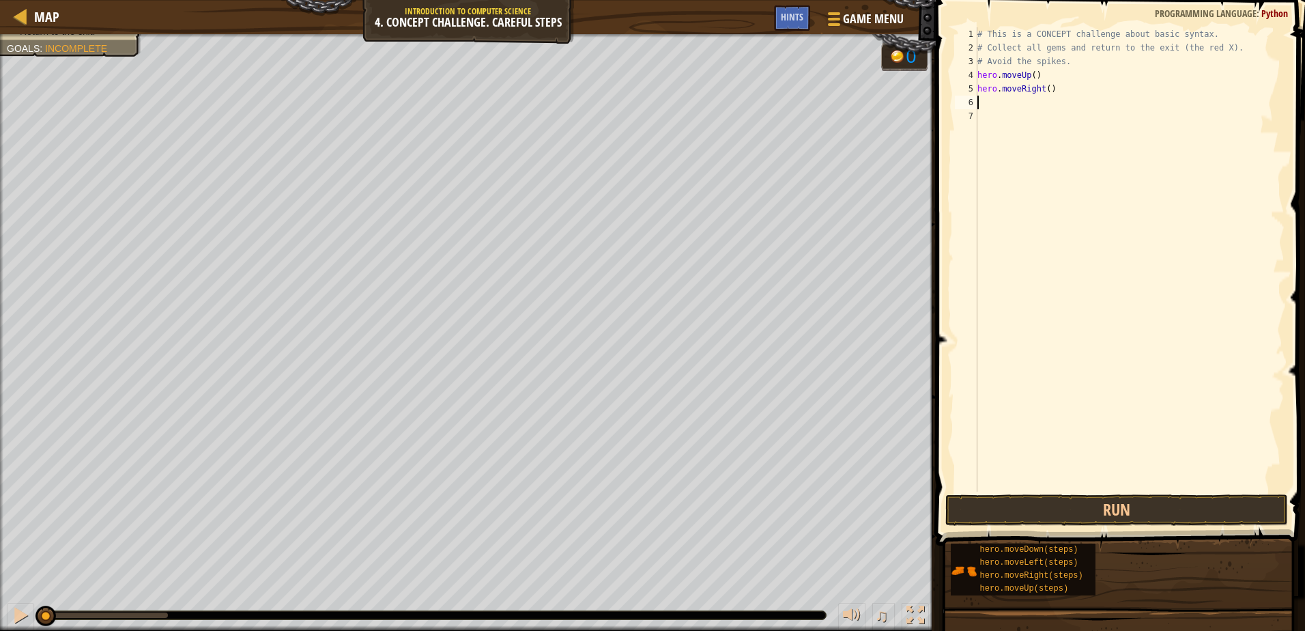
type textarea "d"
click at [1026, 129] on div "hero.[PERSON_NAME] own press enter" at bounding box center [1103, 141] width 258 height 61
click at [1038, 99] on div "# This is a CONCEPT challenge about basic syntax. # Collect all gems and return…" at bounding box center [1129, 272] width 310 height 491
type textarea "hero.moveDown(2)"
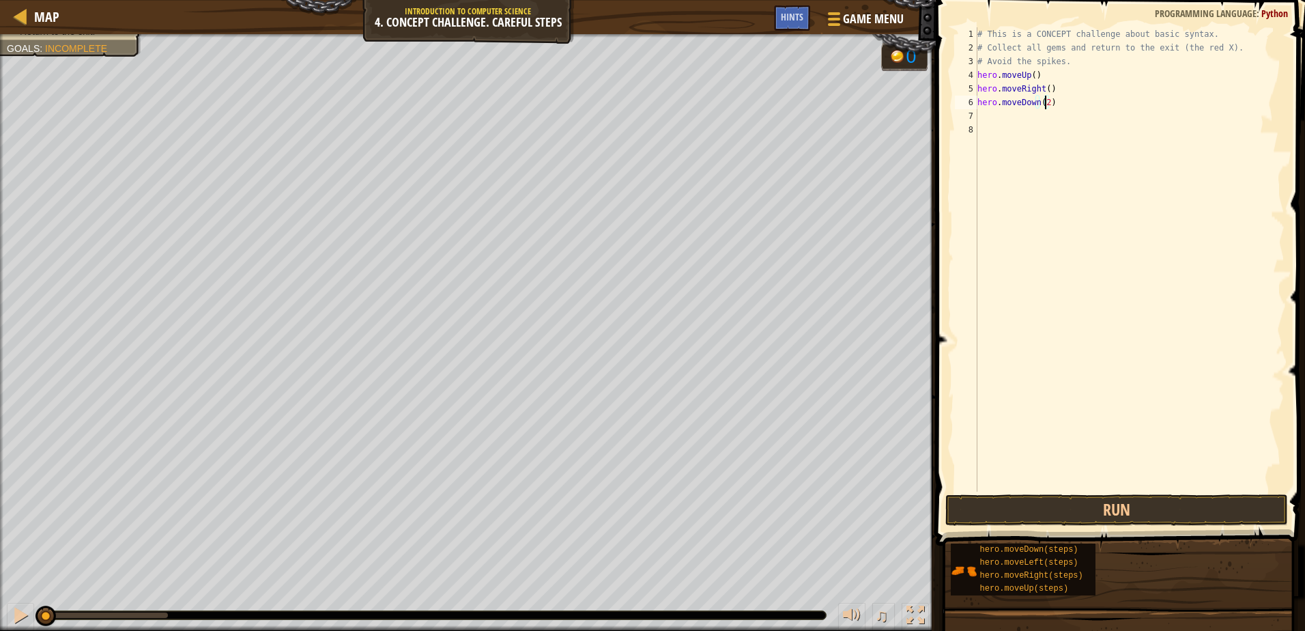
click at [1114, 114] on div "# This is a CONCEPT challenge about basic syntax. # Collect all gems and return…" at bounding box center [1129, 272] width 310 height 491
type textarea "u"
click at [1021, 140] on div "hero.move U p press enter" at bounding box center [1103, 154] width 258 height 61
type textarea "r"
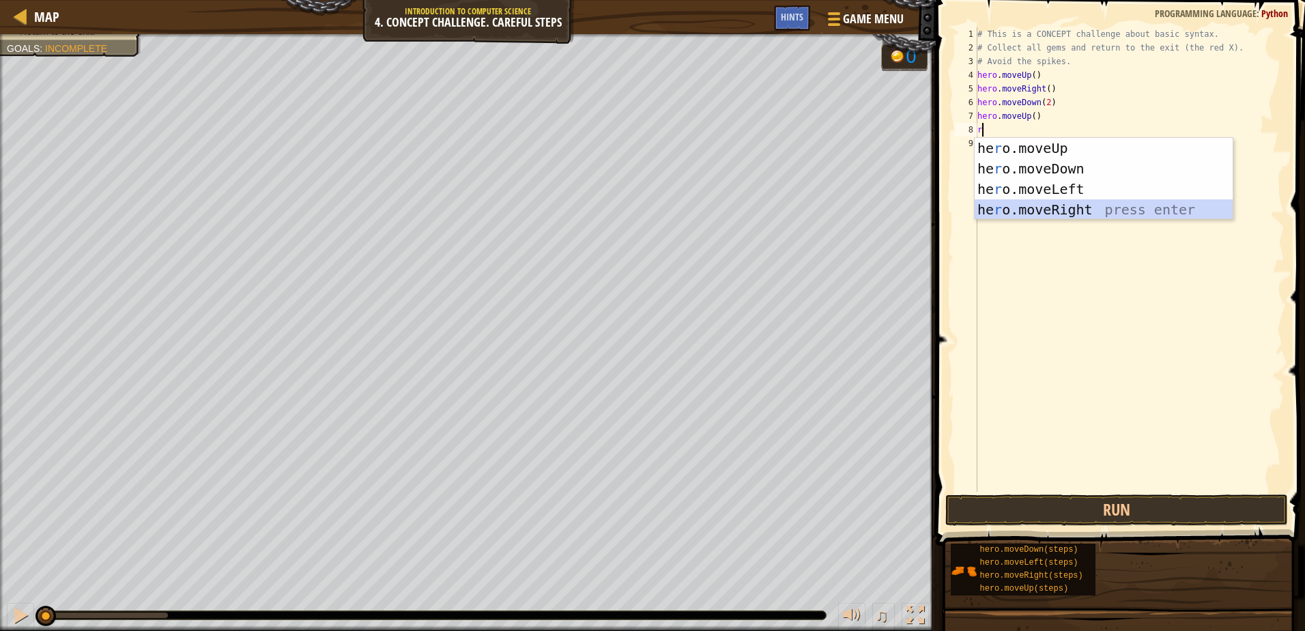
click at [1057, 205] on div "he r o.moveUp press enter he r o.moveDown press enter he r o.moveLeft press ent…" at bounding box center [1103, 199] width 258 height 123
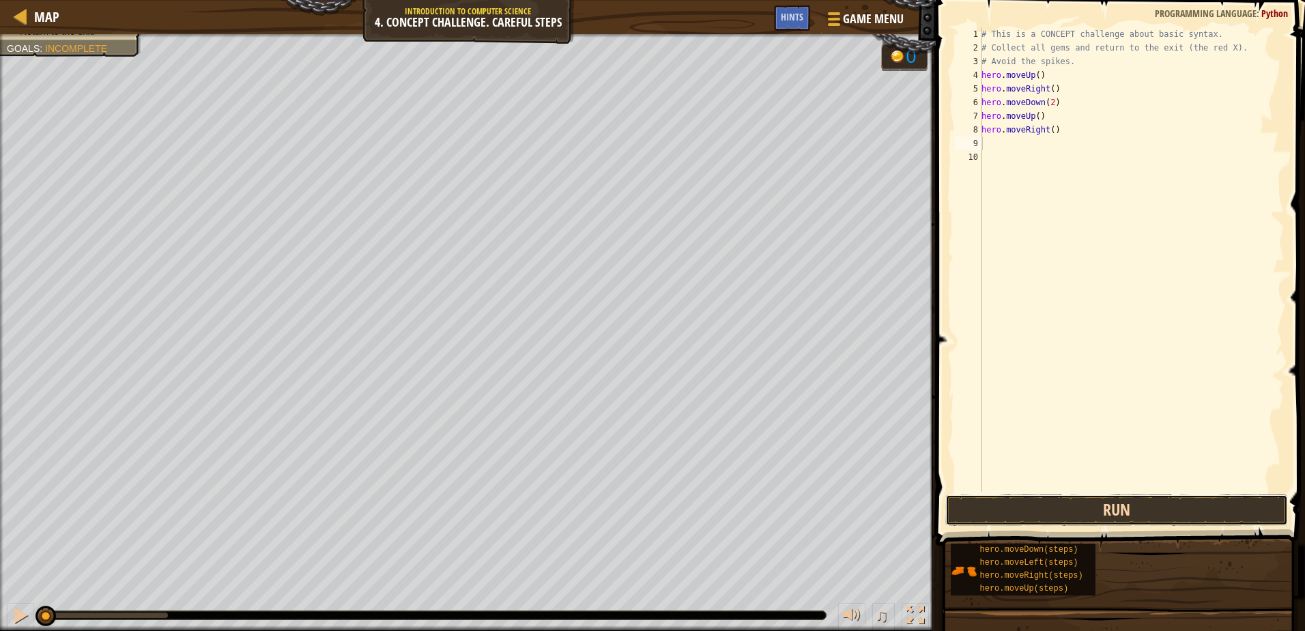
click at [1047, 506] on button "Run" at bounding box center [1116, 509] width 342 height 31
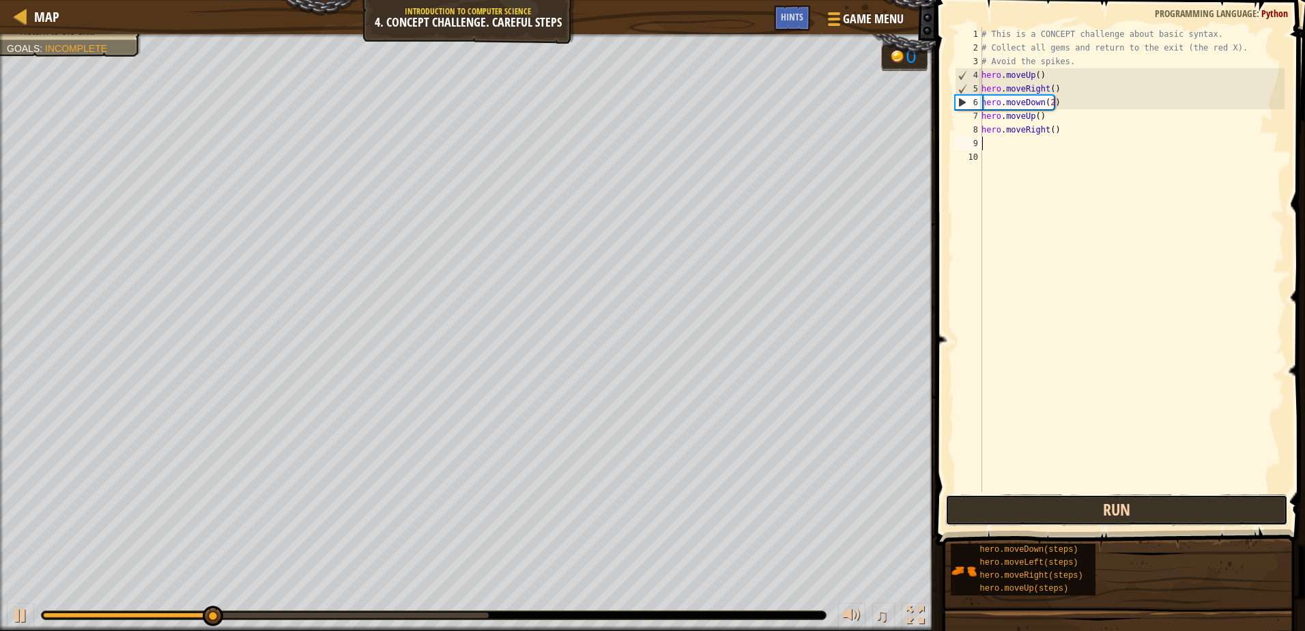
click at [1148, 501] on button "Run" at bounding box center [1116, 509] width 342 height 31
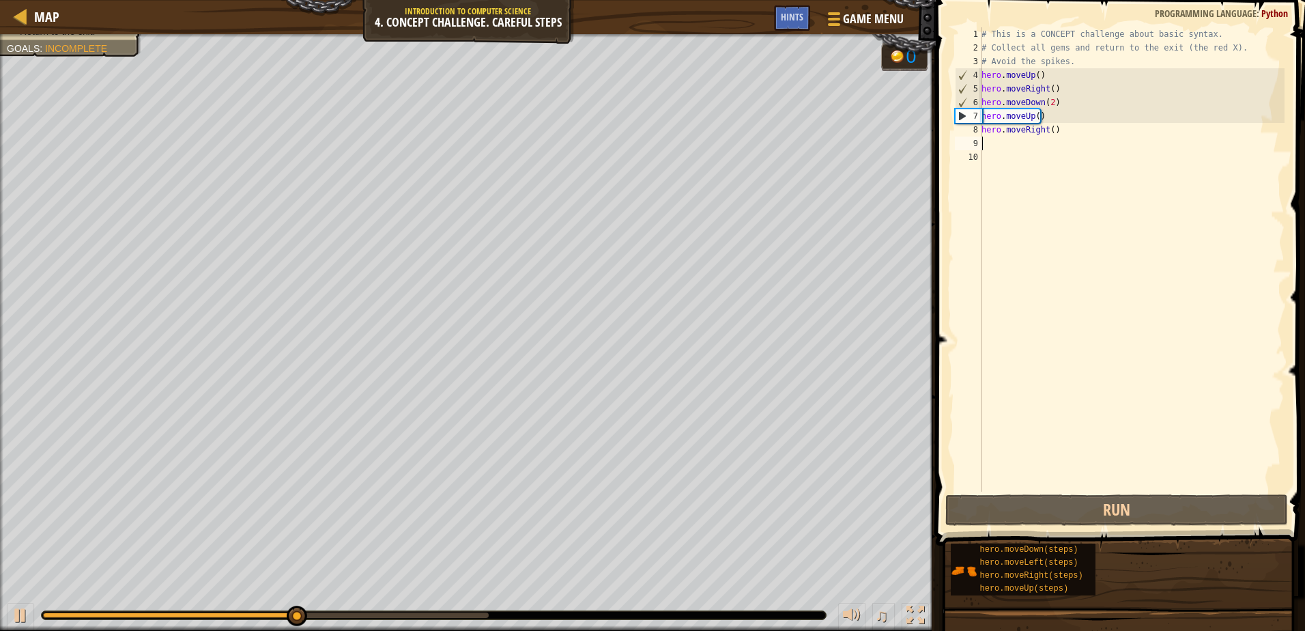
click at [1020, 139] on div "# This is a CONCEPT challenge about basic syntax. # Collect all gems and return…" at bounding box center [1132, 272] width 306 height 491
type textarea "l"
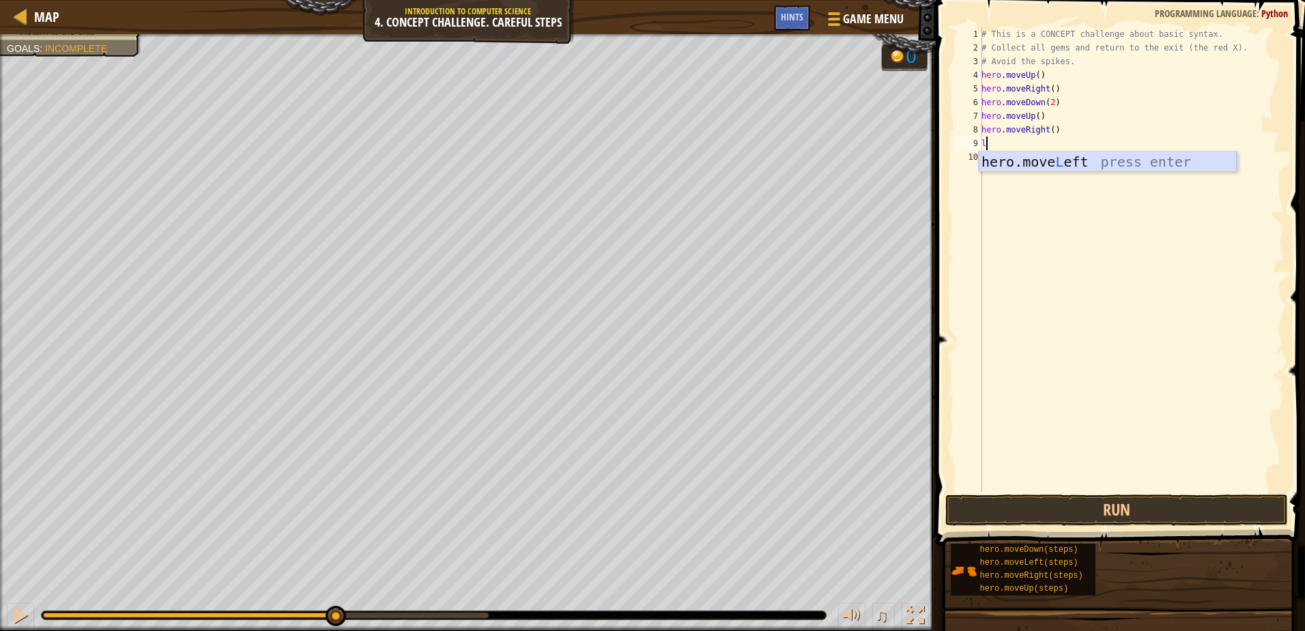
click at [1008, 162] on div "hero.move L eft press enter" at bounding box center [1108, 181] width 258 height 61
type textarea "u"
click at [1048, 179] on div "hero.move U p press enter" at bounding box center [1108, 195] width 258 height 61
type textarea "l"
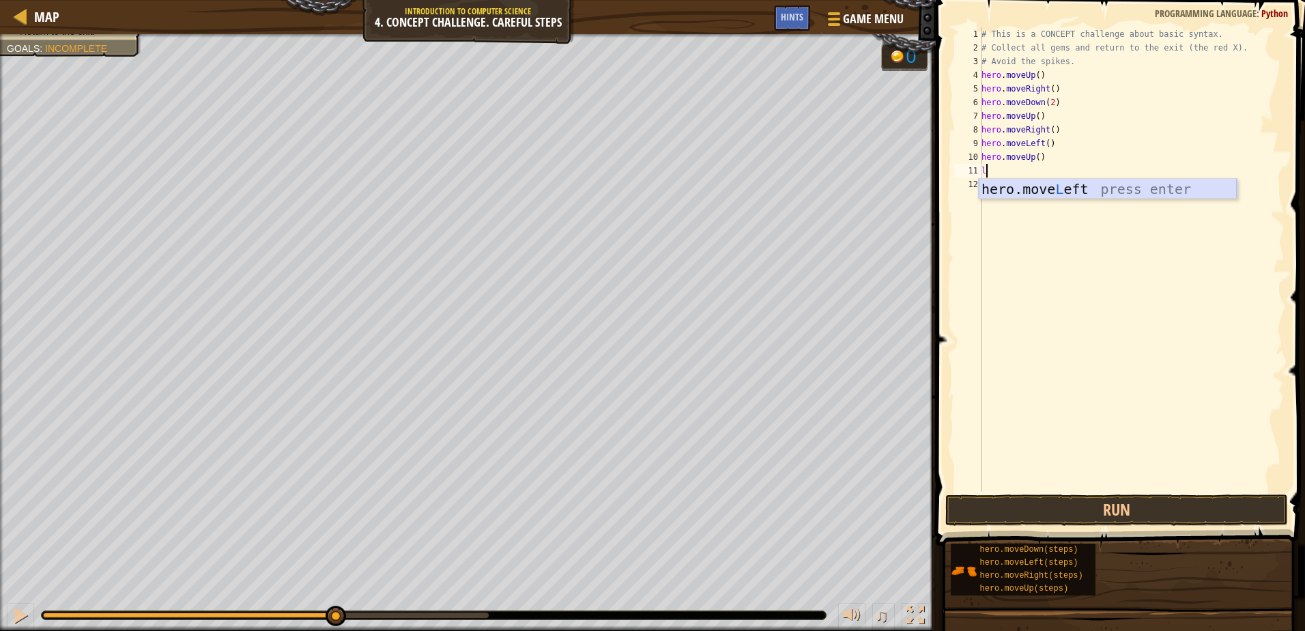
click at [1024, 184] on div "hero.move L eft press enter" at bounding box center [1108, 209] width 258 height 61
type textarea "d"
click at [1040, 194] on div "hero.[PERSON_NAME] own press enter" at bounding box center [1108, 222] width 258 height 61
type textarea "r"
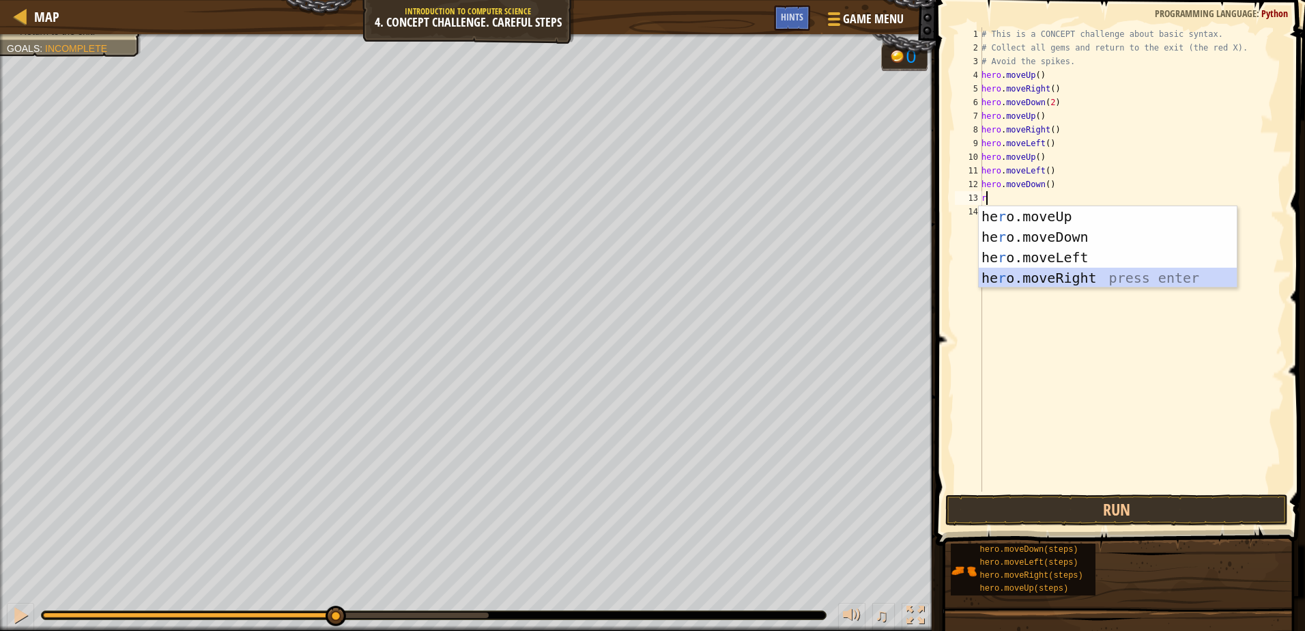
drag, startPoint x: 1064, startPoint y: 276, endPoint x: 1002, endPoint y: 358, distance: 103.7
click at [1065, 276] on div "he r o.moveUp press enter he r o.moveDown press enter he r o.moveLeft press ent…" at bounding box center [1108, 267] width 258 height 123
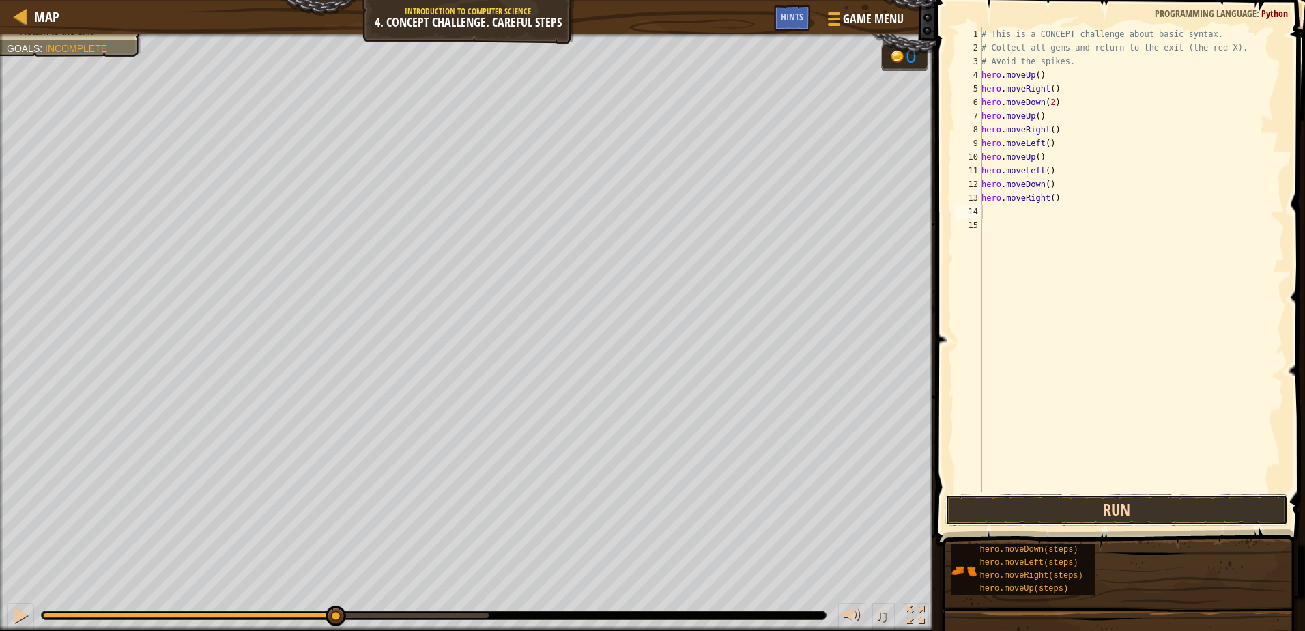
click at [980, 495] on button "Run" at bounding box center [1116, 509] width 342 height 31
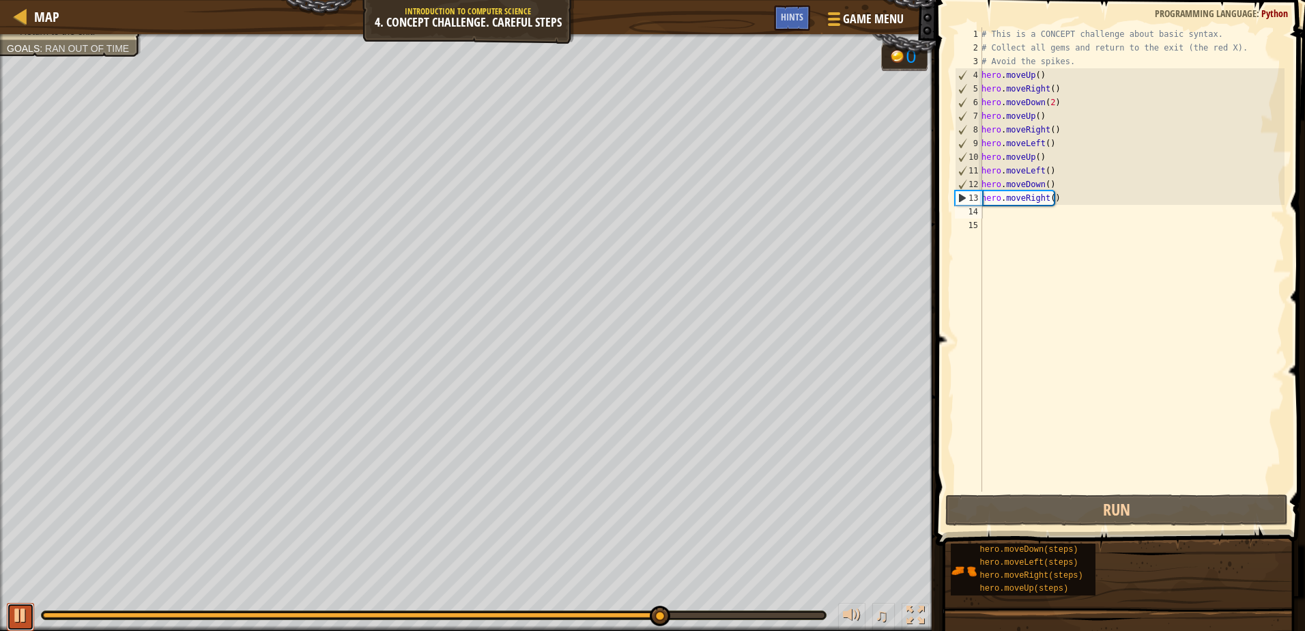
click at [14, 615] on div at bounding box center [21, 615] width 18 height 18
click at [1043, 198] on div "# This is a CONCEPT challenge about basic syntax. # Collect all gems and return…" at bounding box center [1132, 272] width 306 height 491
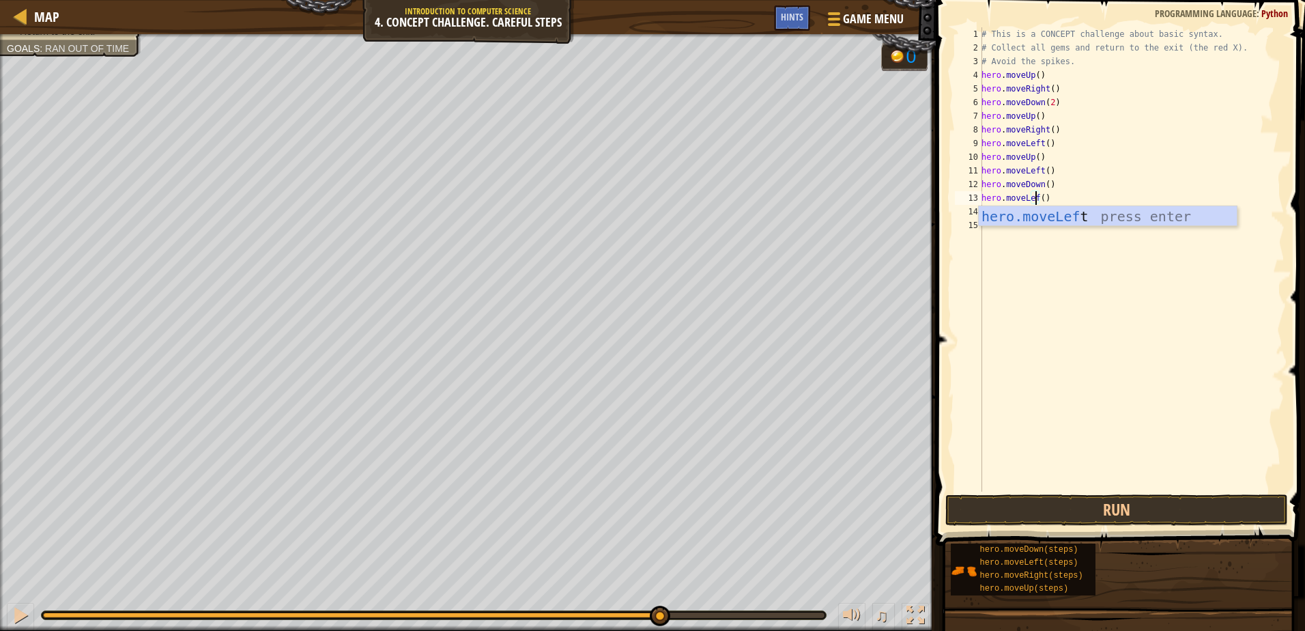
scroll to position [6, 5]
type textarea "hero.moveLeft()"
click at [1020, 523] on button "Run" at bounding box center [1116, 509] width 342 height 31
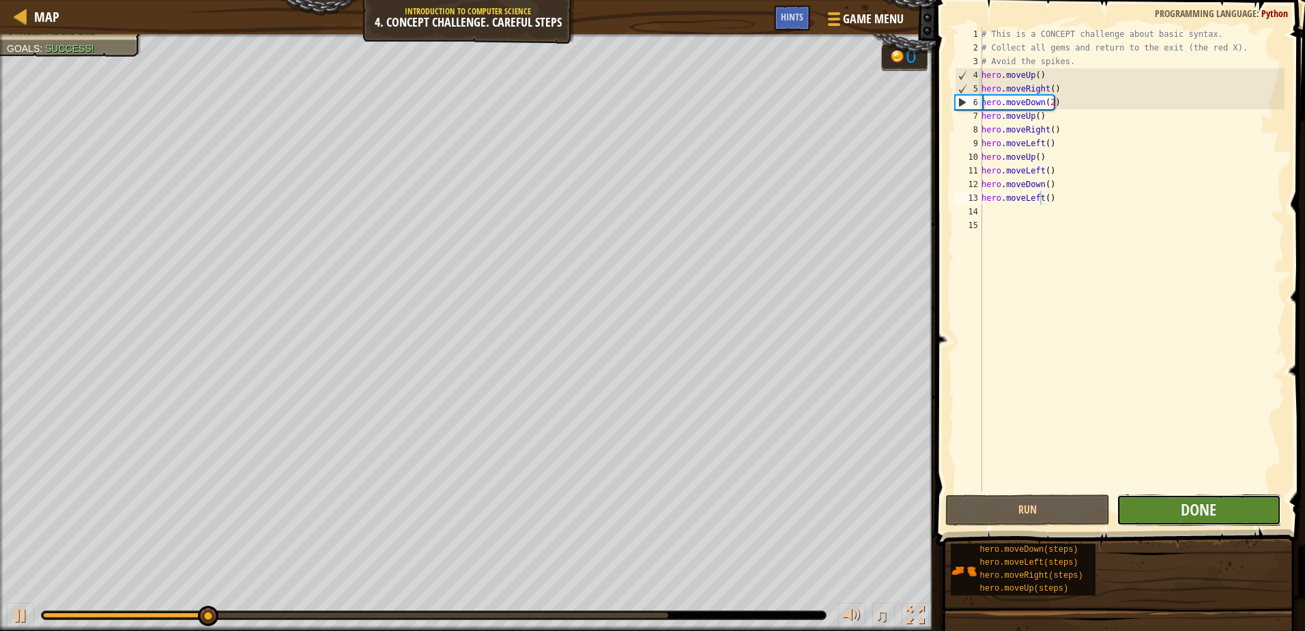
click at [1191, 497] on button "Done" at bounding box center [1198, 509] width 164 height 31
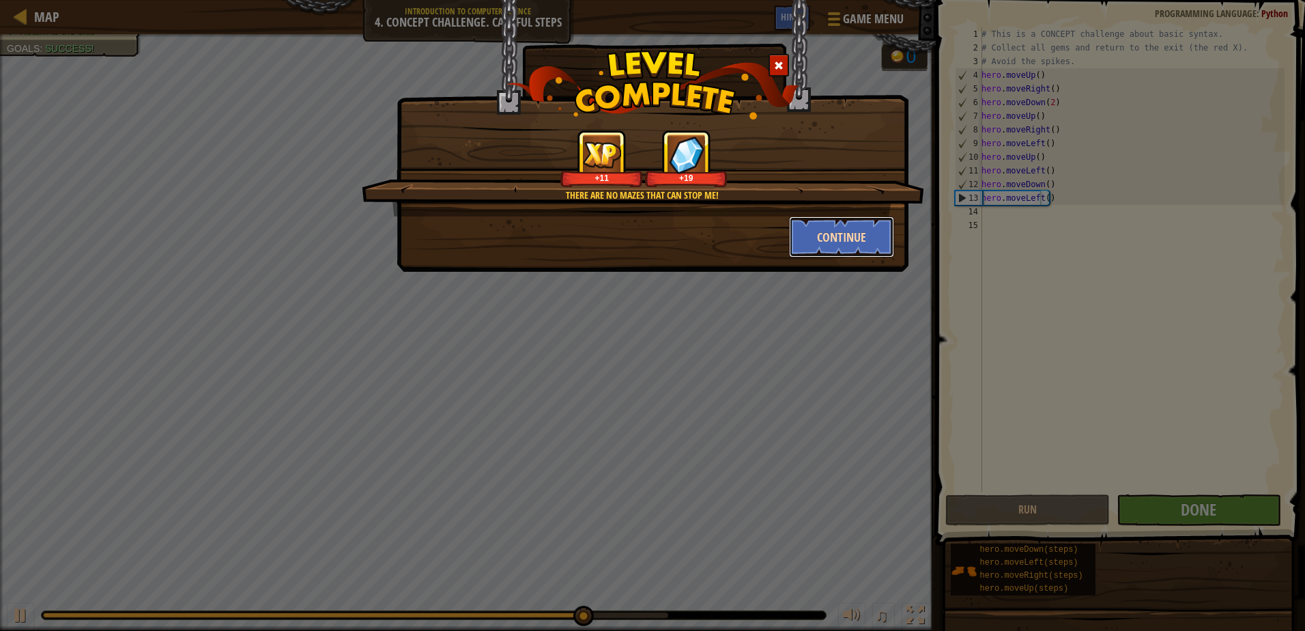
click at [850, 233] on button "Continue" at bounding box center [842, 236] width 106 height 41
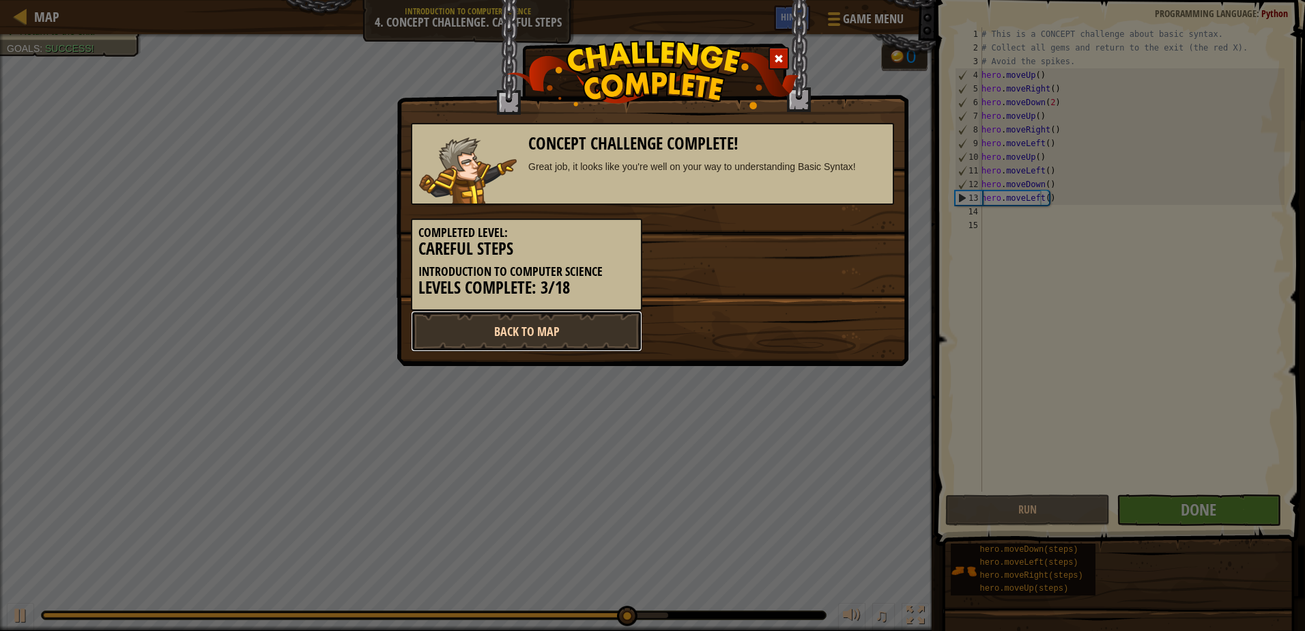
click at [430, 335] on link "Back to Map" at bounding box center [526, 330] width 231 height 41
